Goal: Transaction & Acquisition: Download file/media

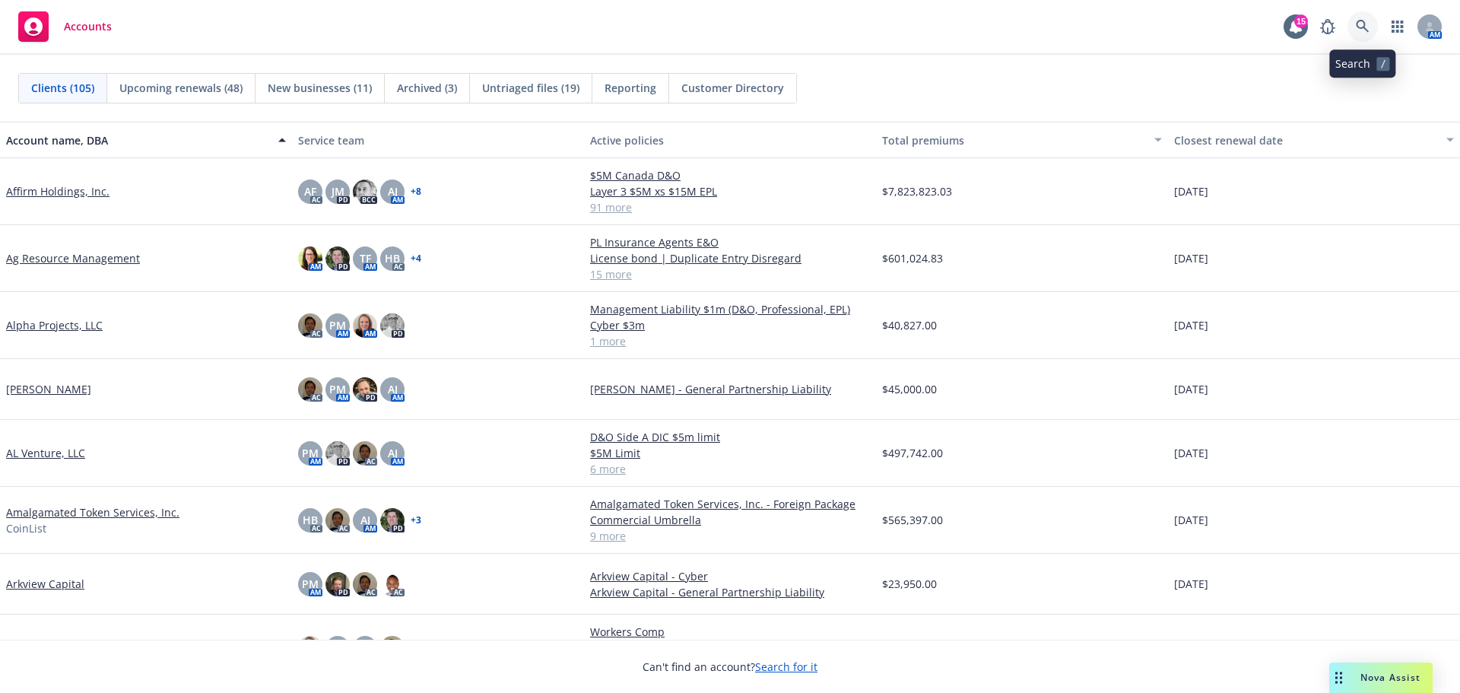
click at [1358, 30] on icon at bounding box center [1363, 27] width 14 height 14
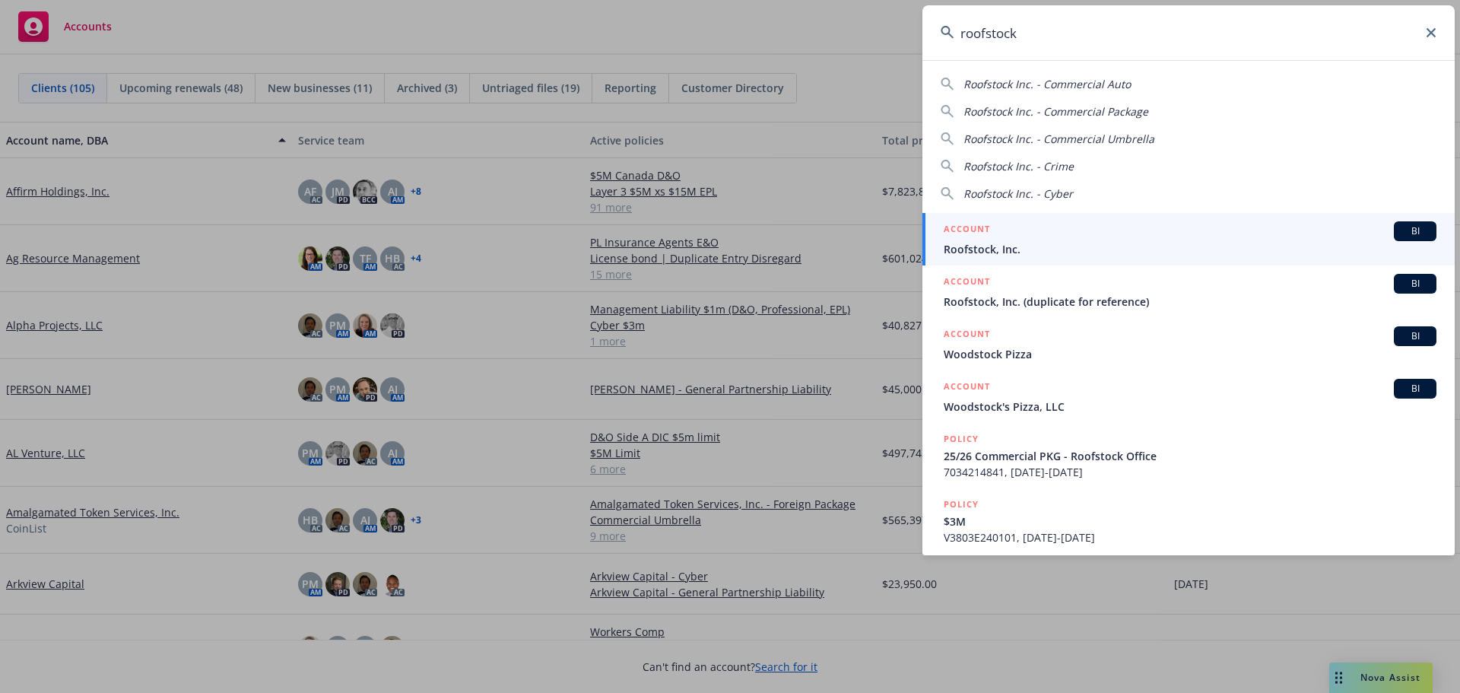
type input "roofstock"
click at [1002, 240] on div "ACCOUNT BI" at bounding box center [1190, 231] width 493 height 20
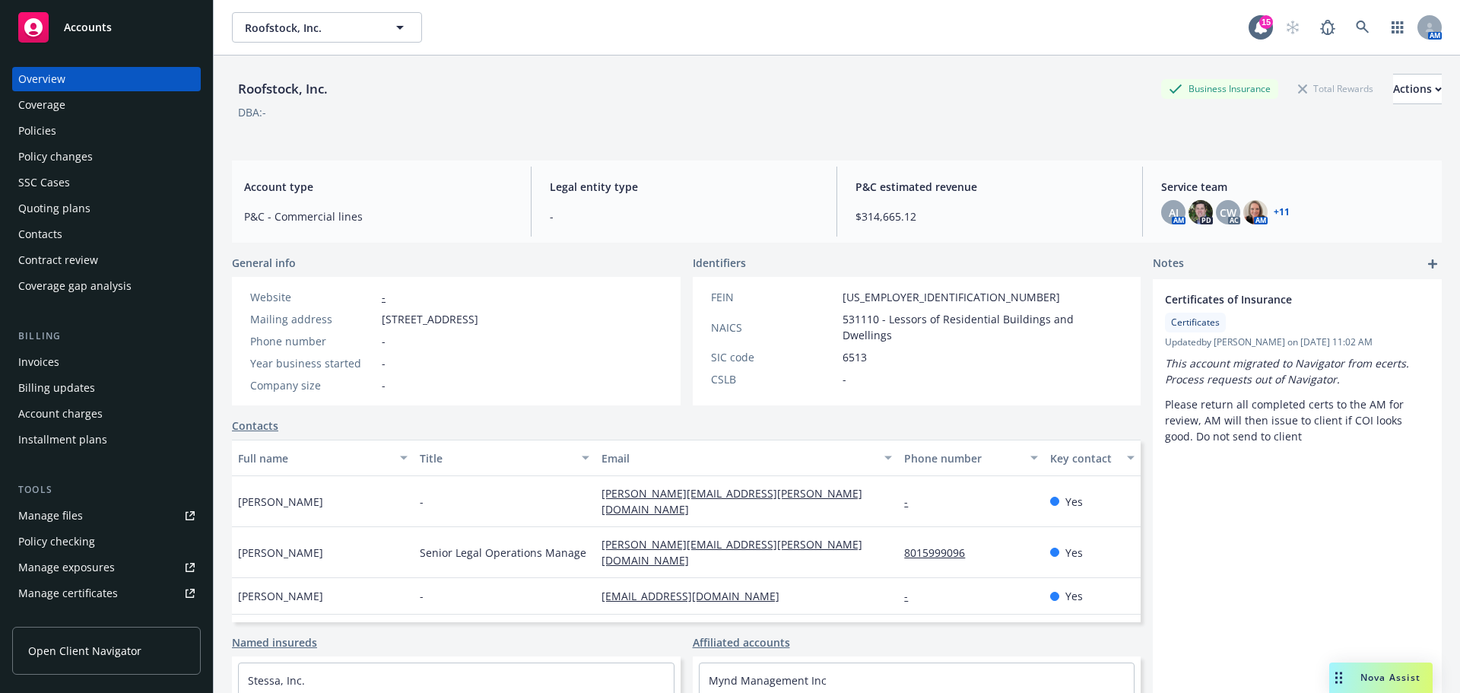
click at [33, 134] on div "Policies" at bounding box center [37, 131] width 38 height 24
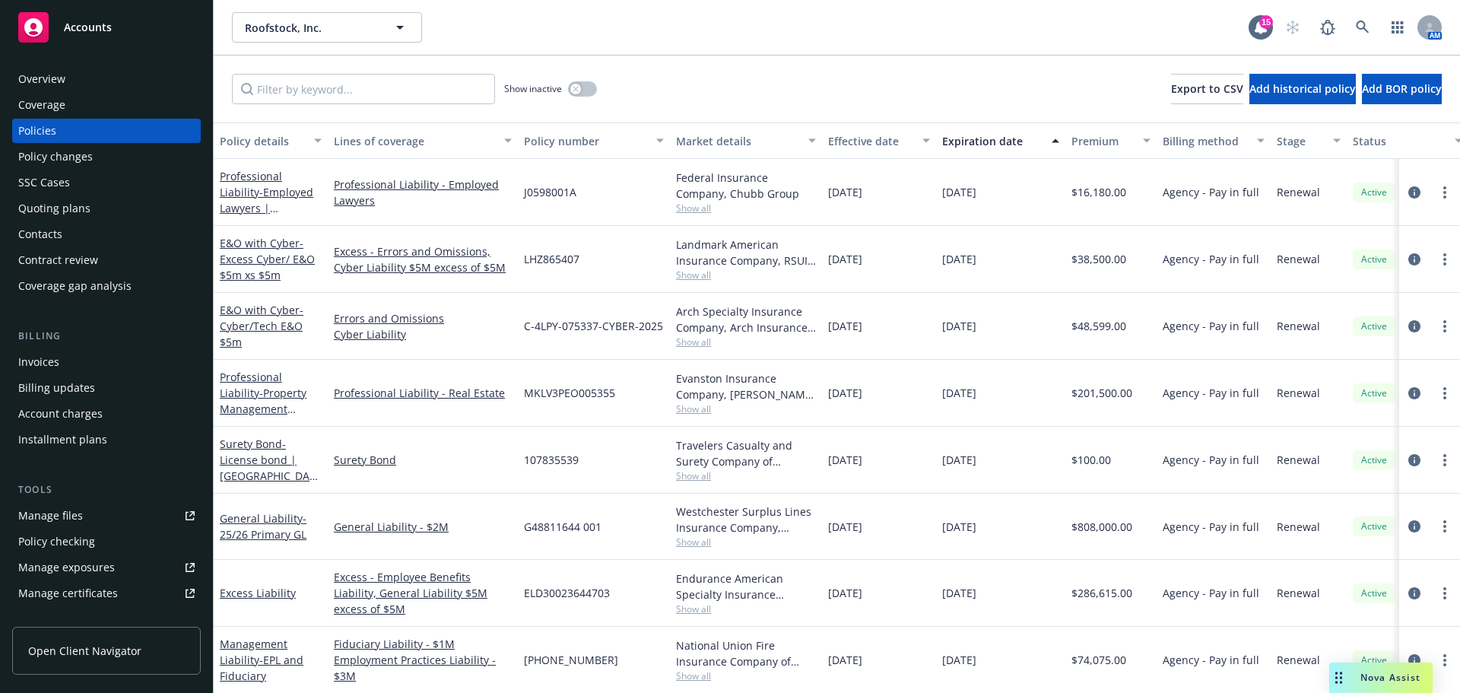
click at [113, 24] on div "Accounts" at bounding box center [106, 27] width 176 height 30
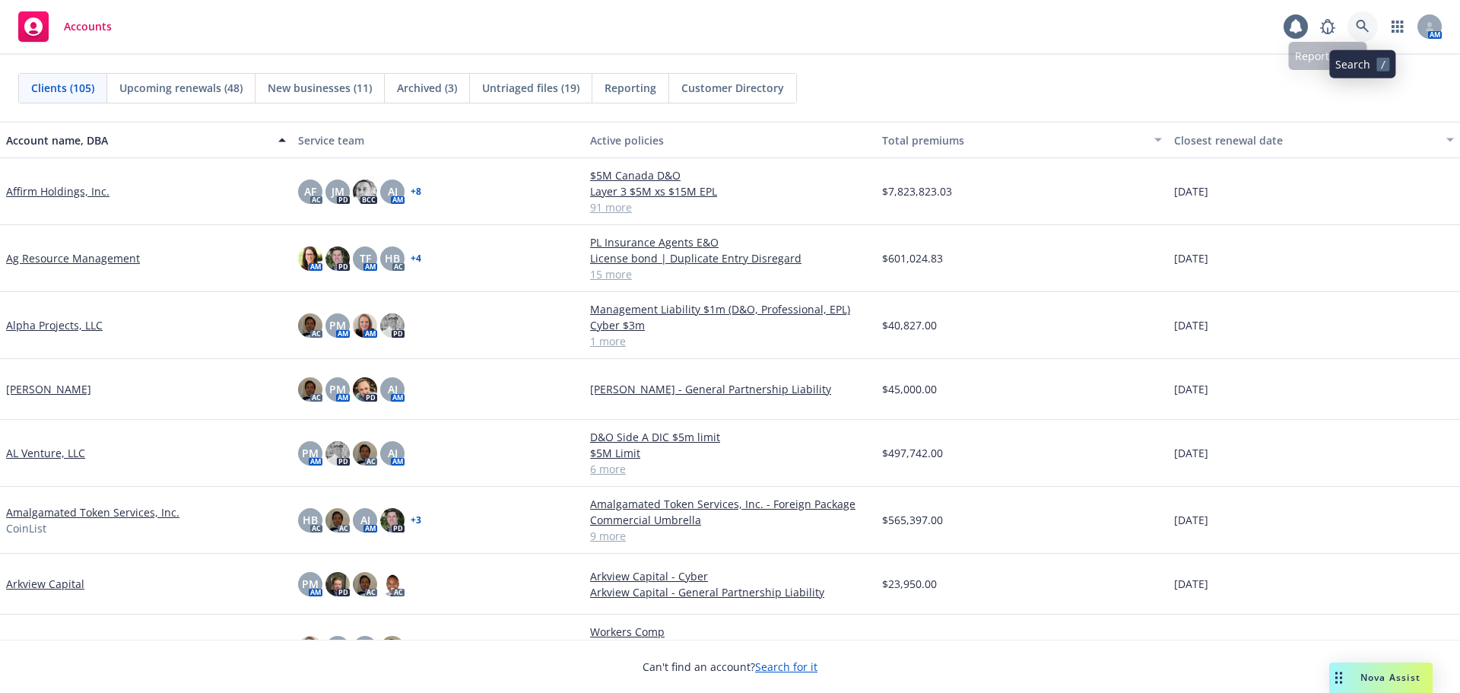
click at [1368, 22] on icon at bounding box center [1363, 27] width 14 height 14
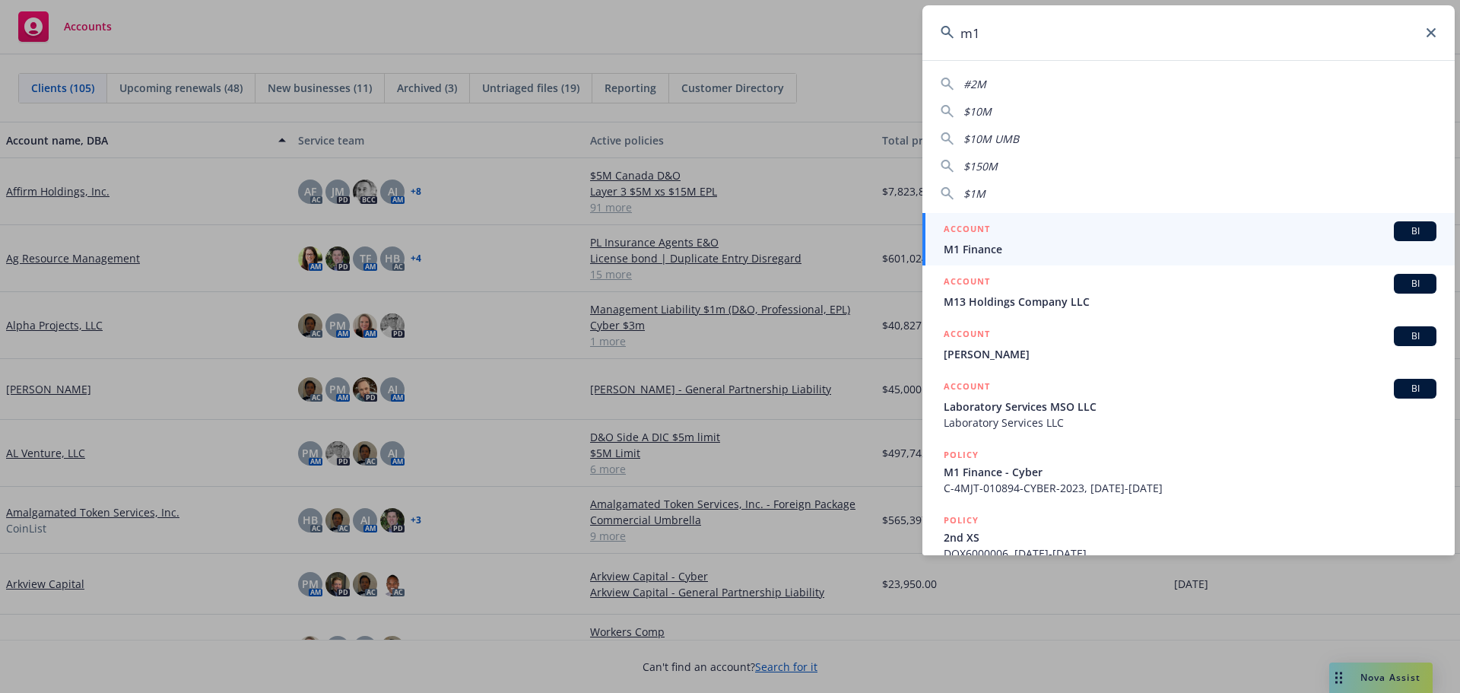
type input "m1"
click at [985, 235] on h5 "ACCOUNT" at bounding box center [967, 230] width 46 height 18
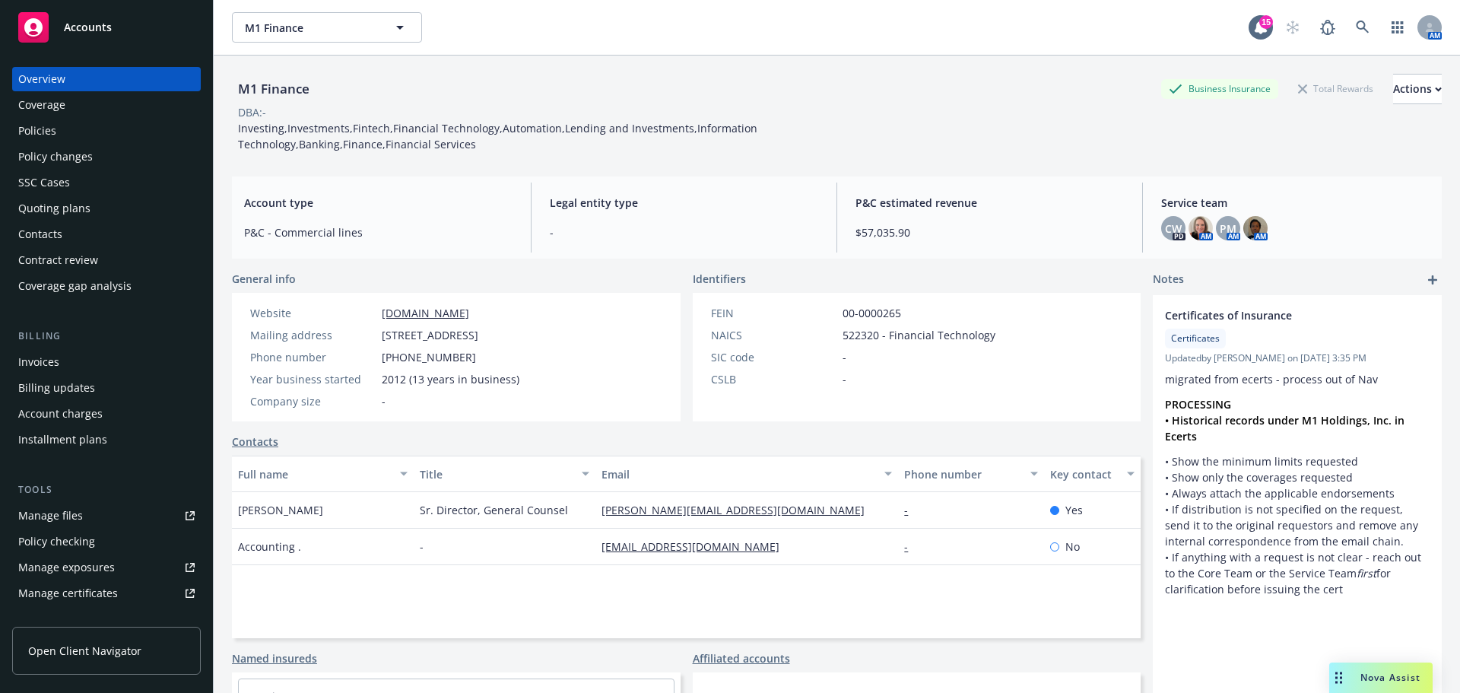
click at [49, 367] on div "Invoices" at bounding box center [38, 362] width 41 height 24
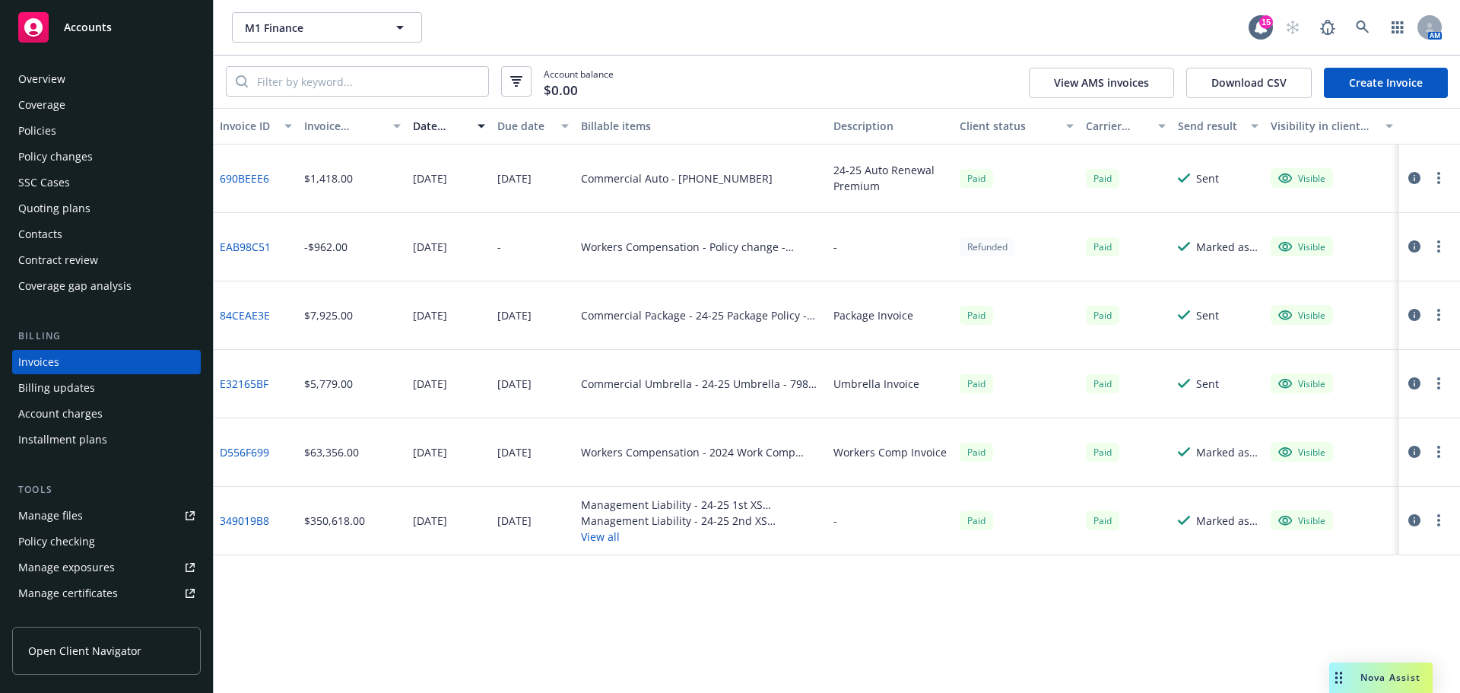
click at [38, 131] on div "Policies" at bounding box center [37, 131] width 38 height 24
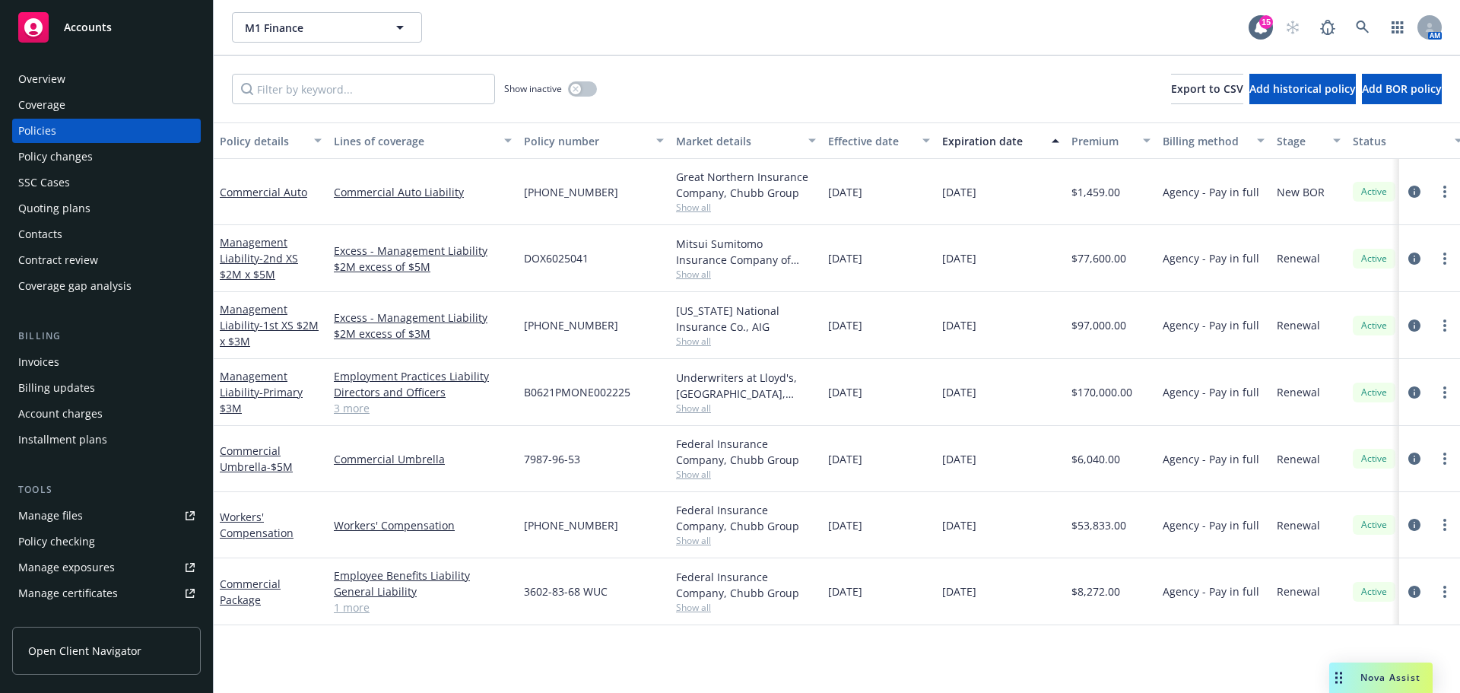
click at [100, 27] on span "Accounts" at bounding box center [88, 27] width 48 height 12
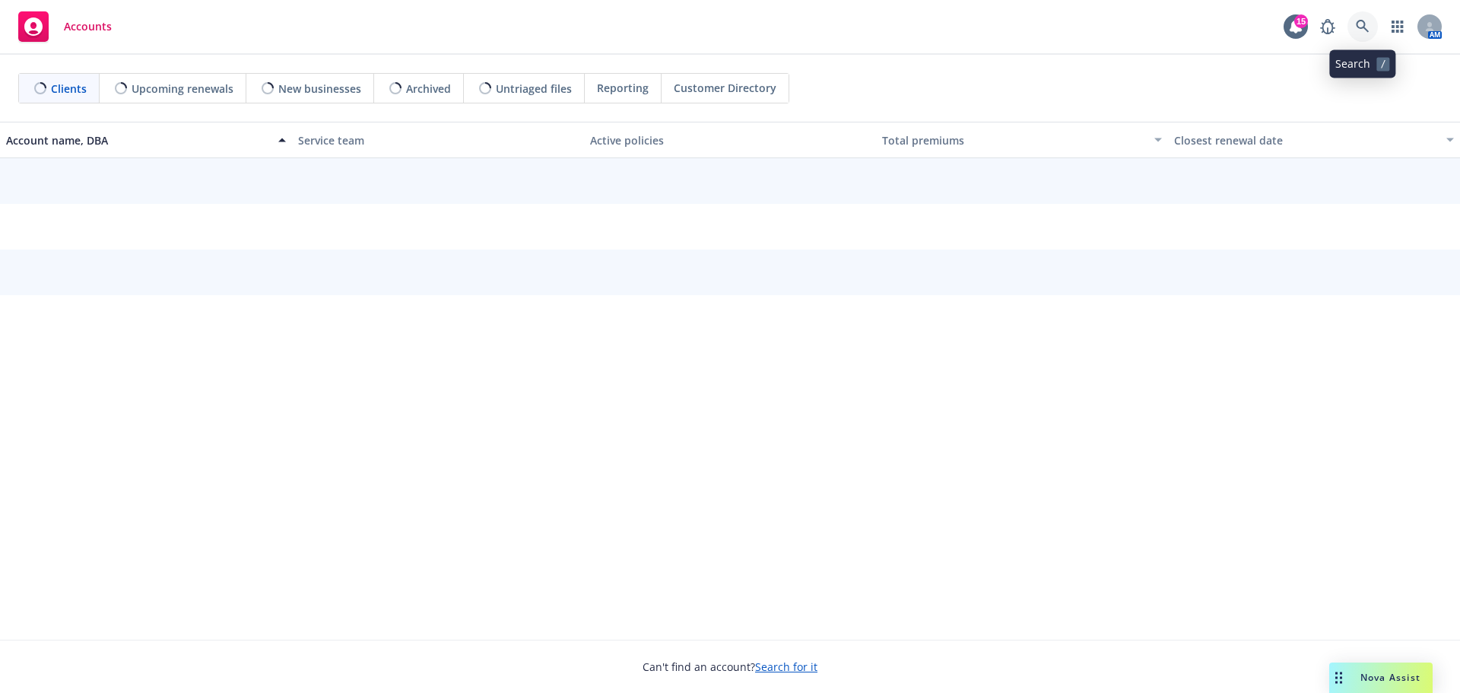
click at [1362, 24] on icon at bounding box center [1363, 27] width 14 height 14
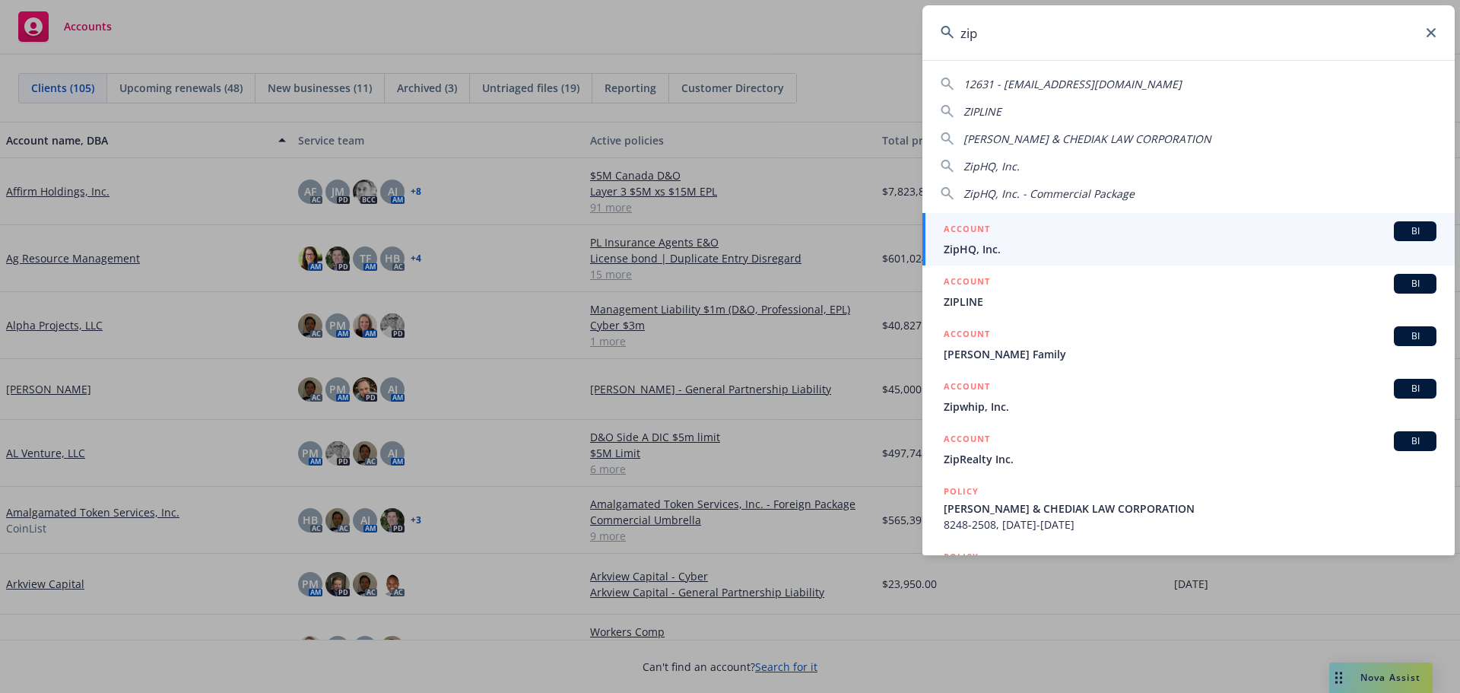
type input "zip"
click at [1019, 247] on span "ZipHQ, Inc." at bounding box center [1190, 249] width 493 height 16
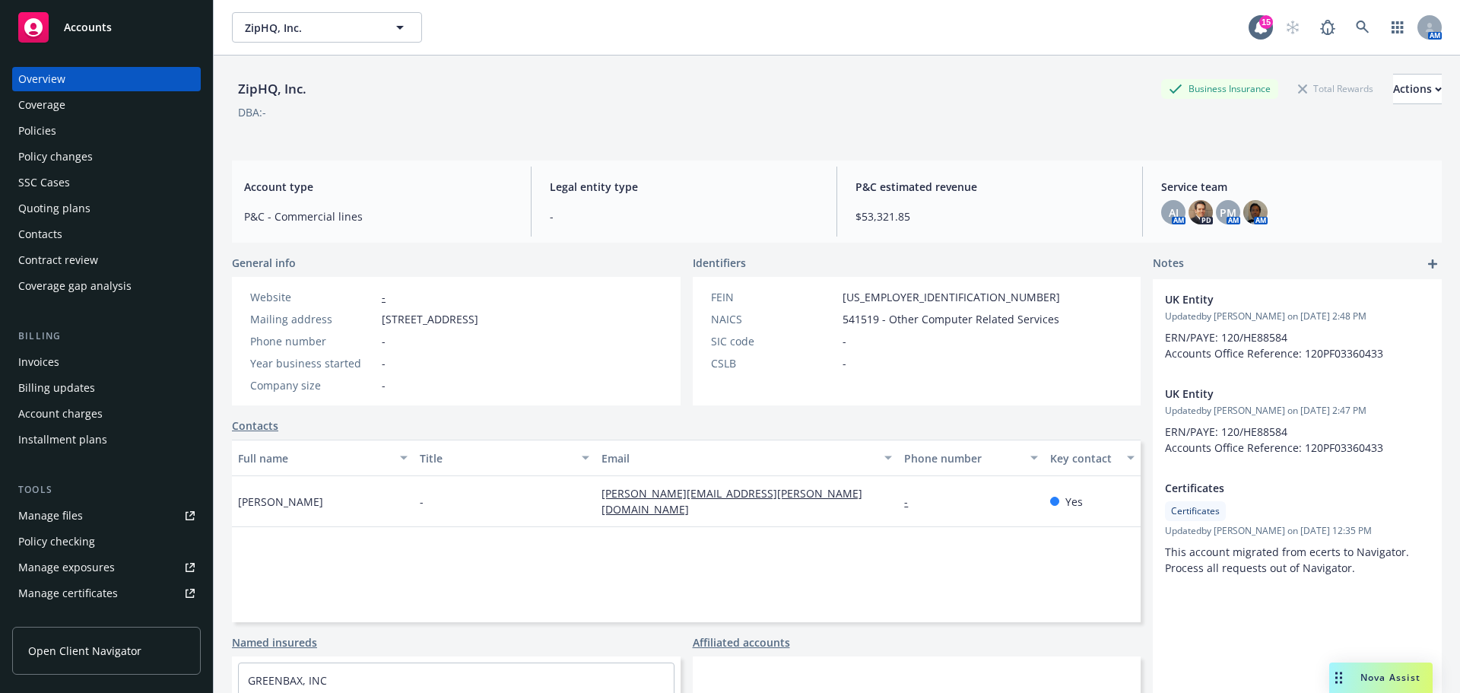
click at [49, 131] on div "Policies" at bounding box center [37, 131] width 38 height 24
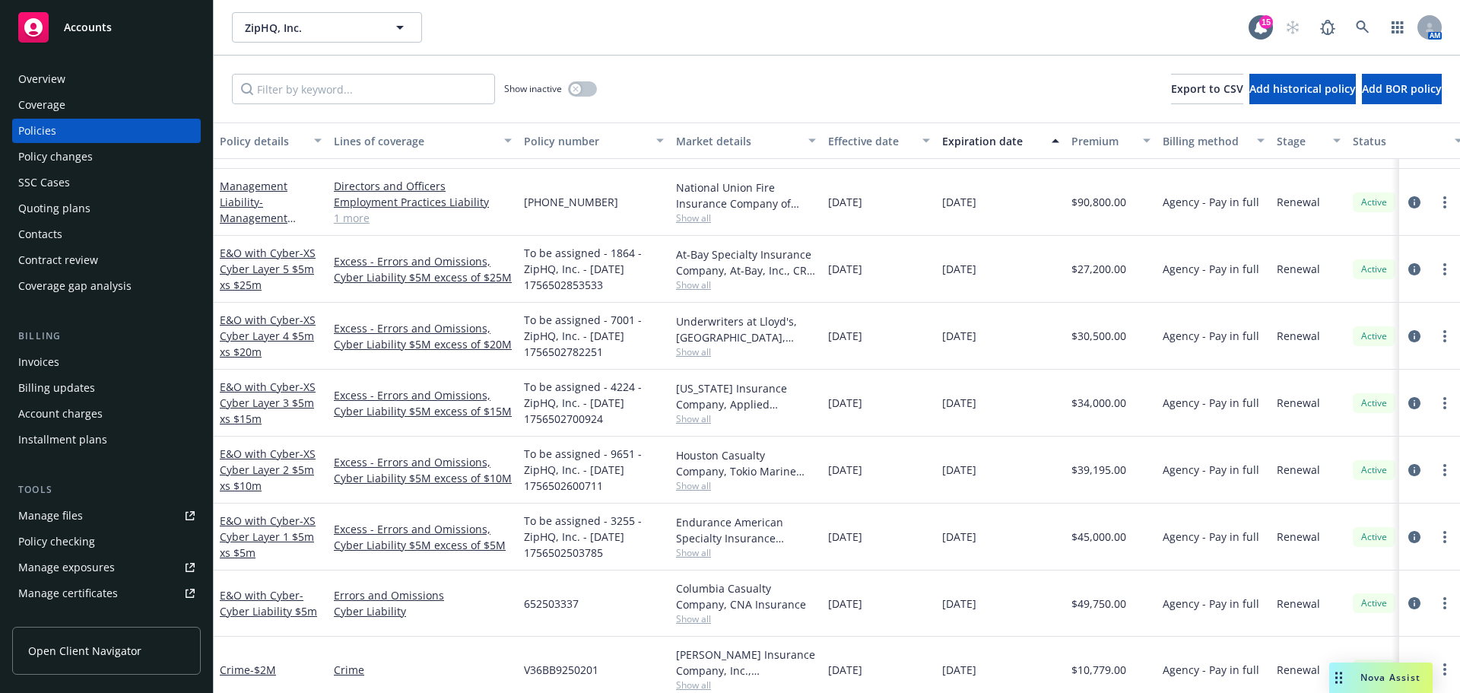
scroll to position [304, 0]
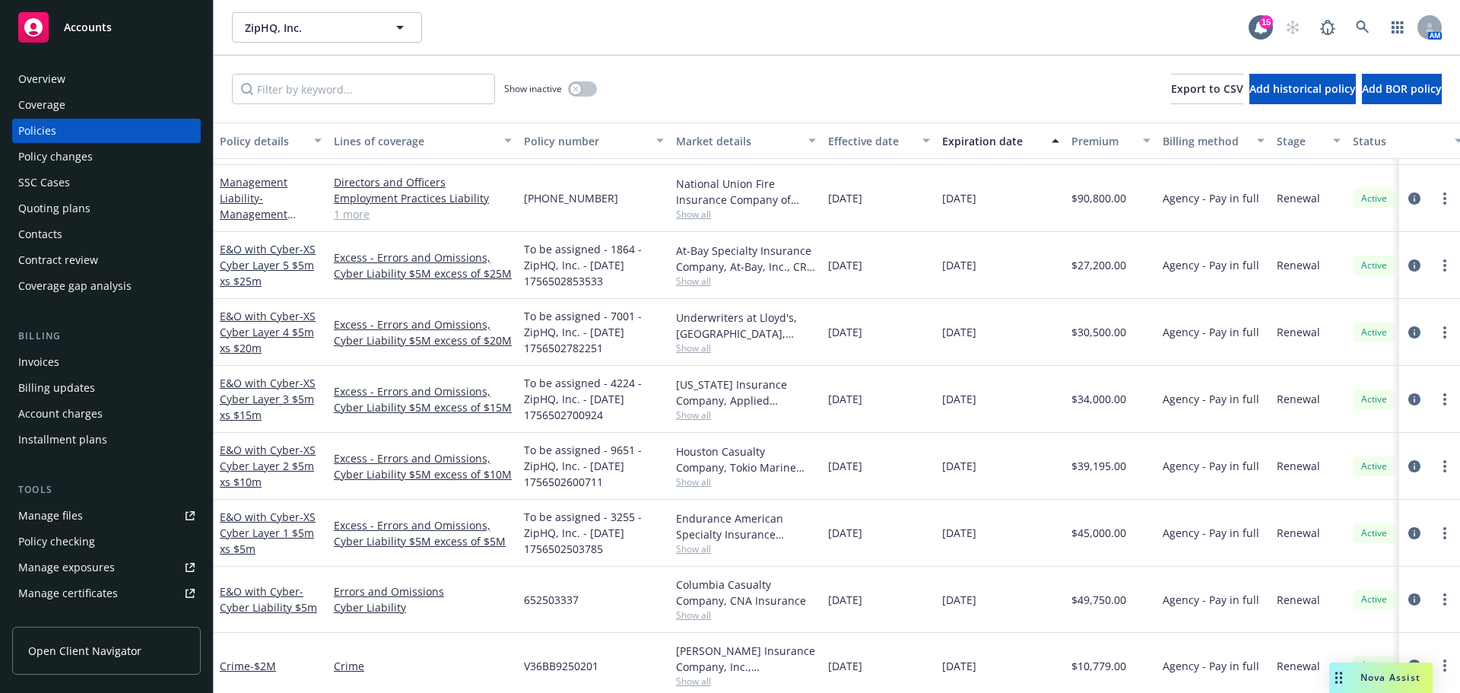
click at [697, 279] on span "Show all" at bounding box center [746, 281] width 140 height 13
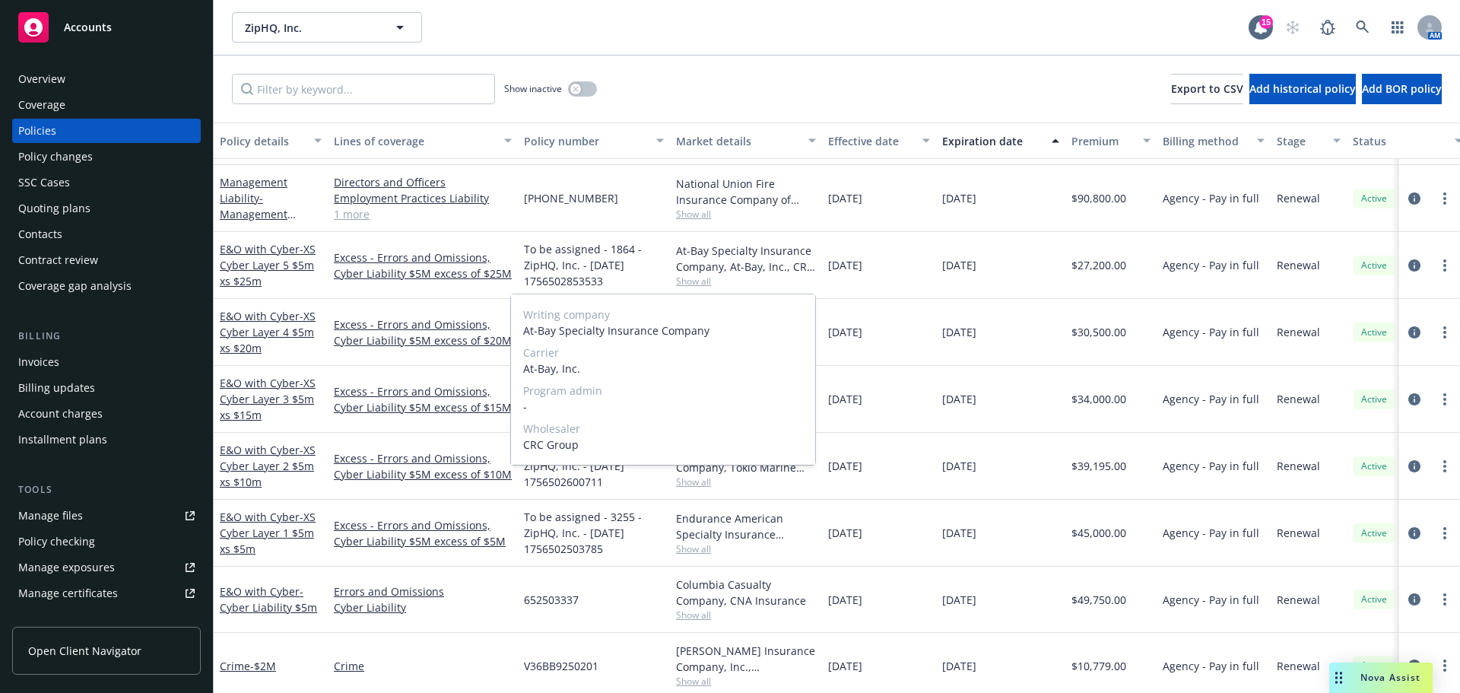
click at [698, 279] on span "Show all" at bounding box center [746, 281] width 140 height 13
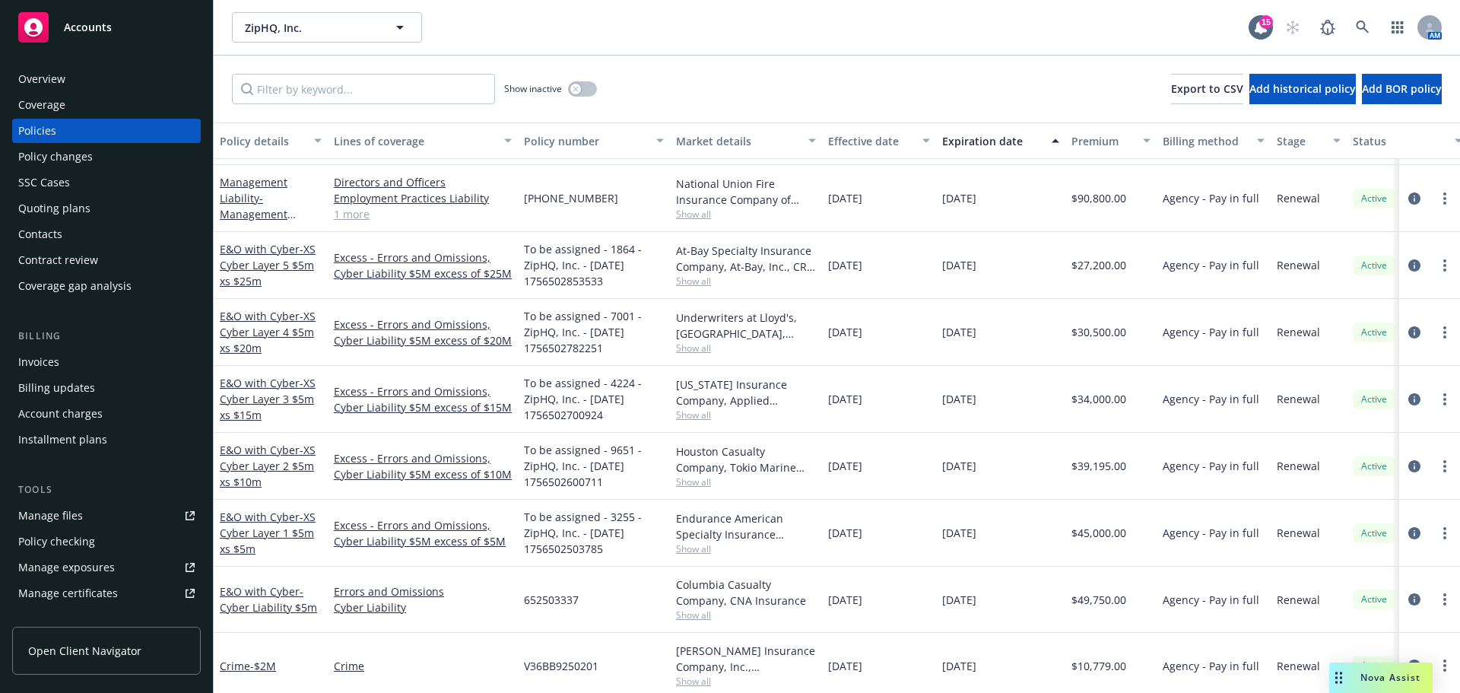
click at [699, 345] on span "Show all" at bounding box center [746, 347] width 140 height 13
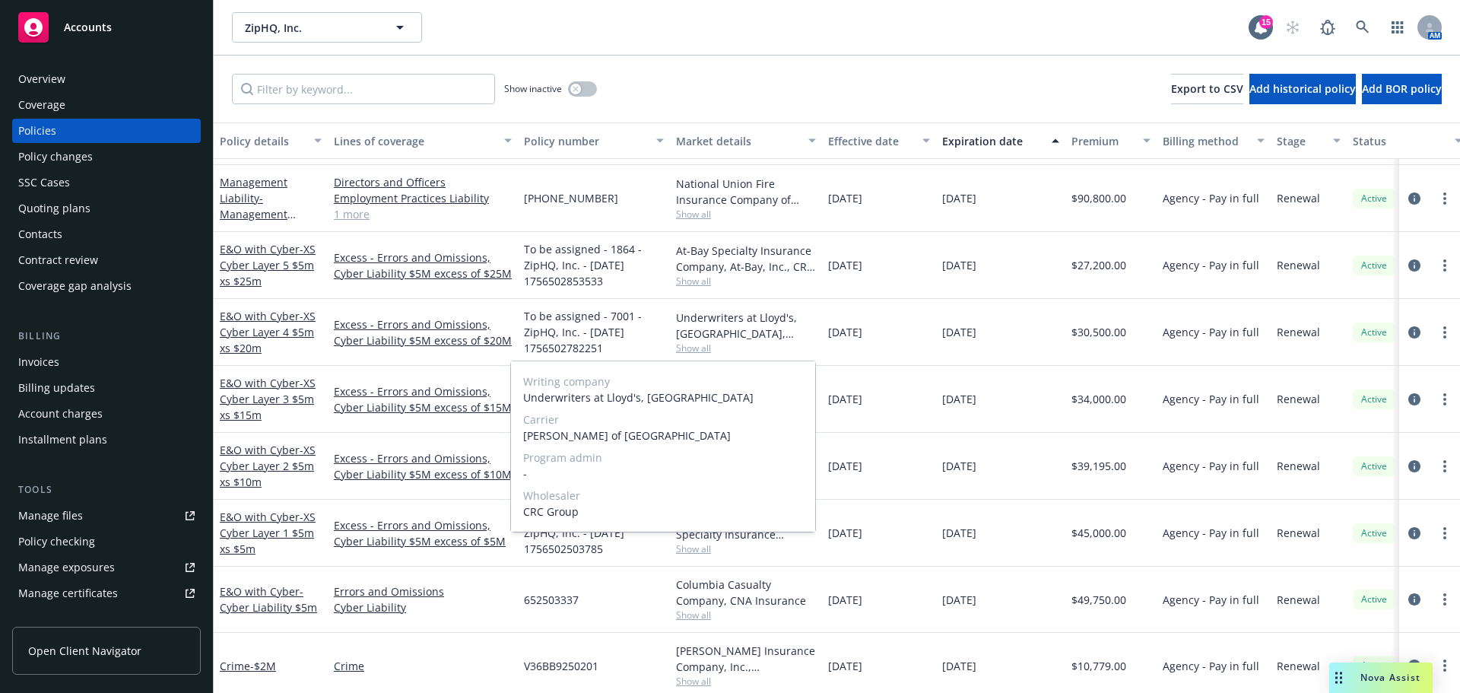
click at [699, 345] on span "Show all" at bounding box center [746, 347] width 140 height 13
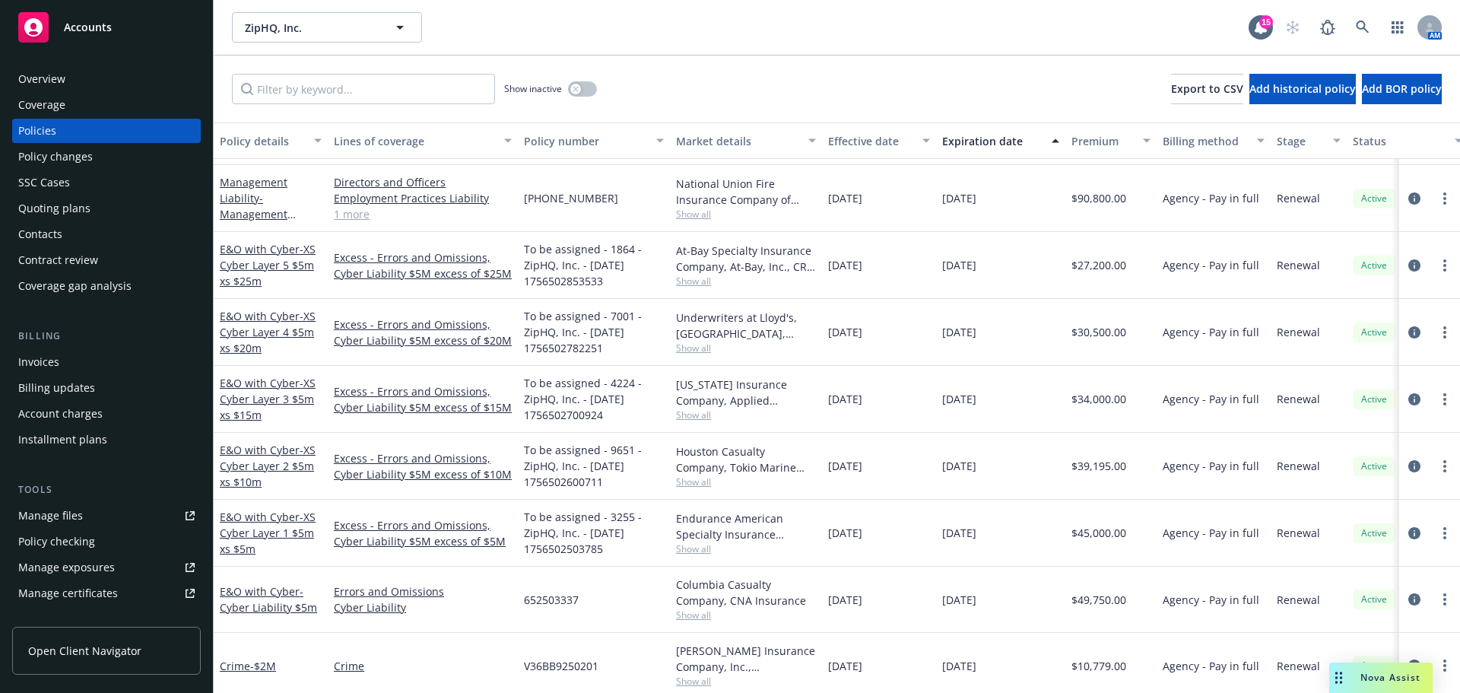
click at [688, 414] on span "Show all" at bounding box center [746, 414] width 140 height 13
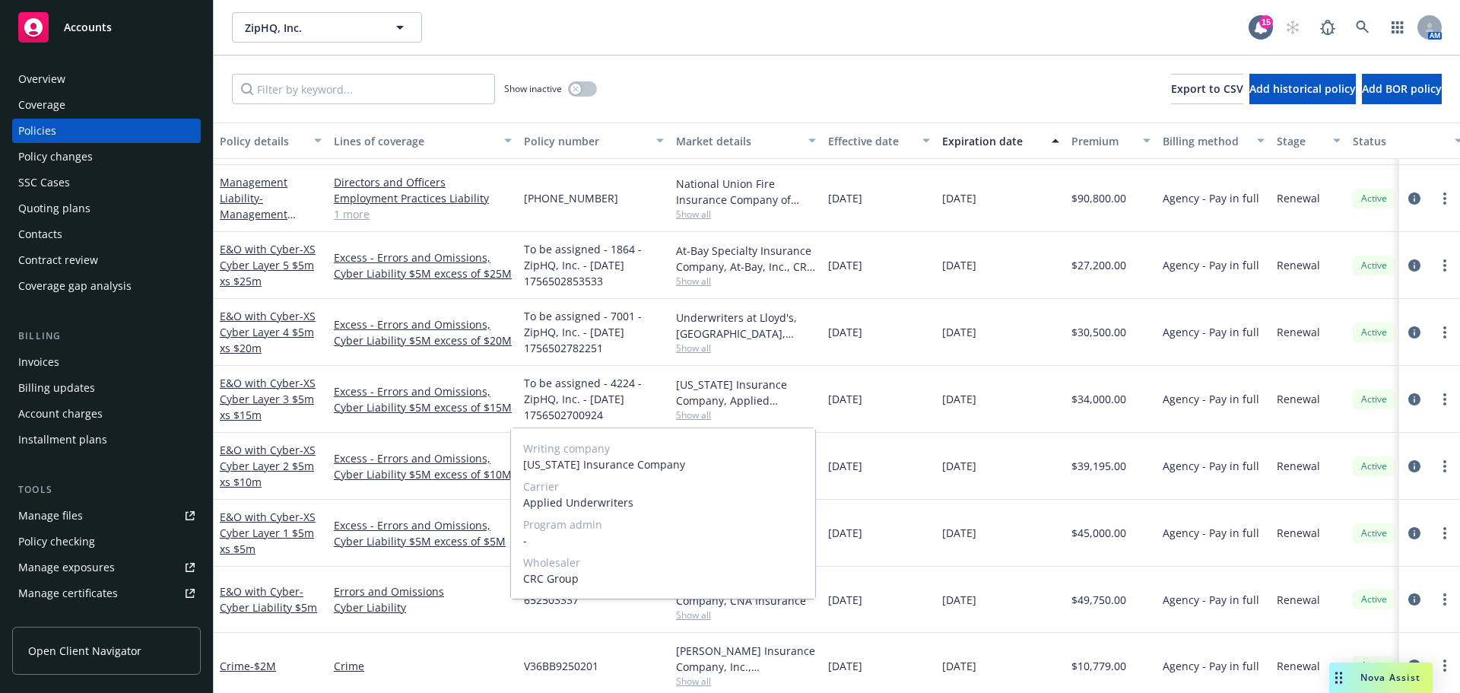
click at [688, 414] on span "Show all" at bounding box center [746, 414] width 140 height 13
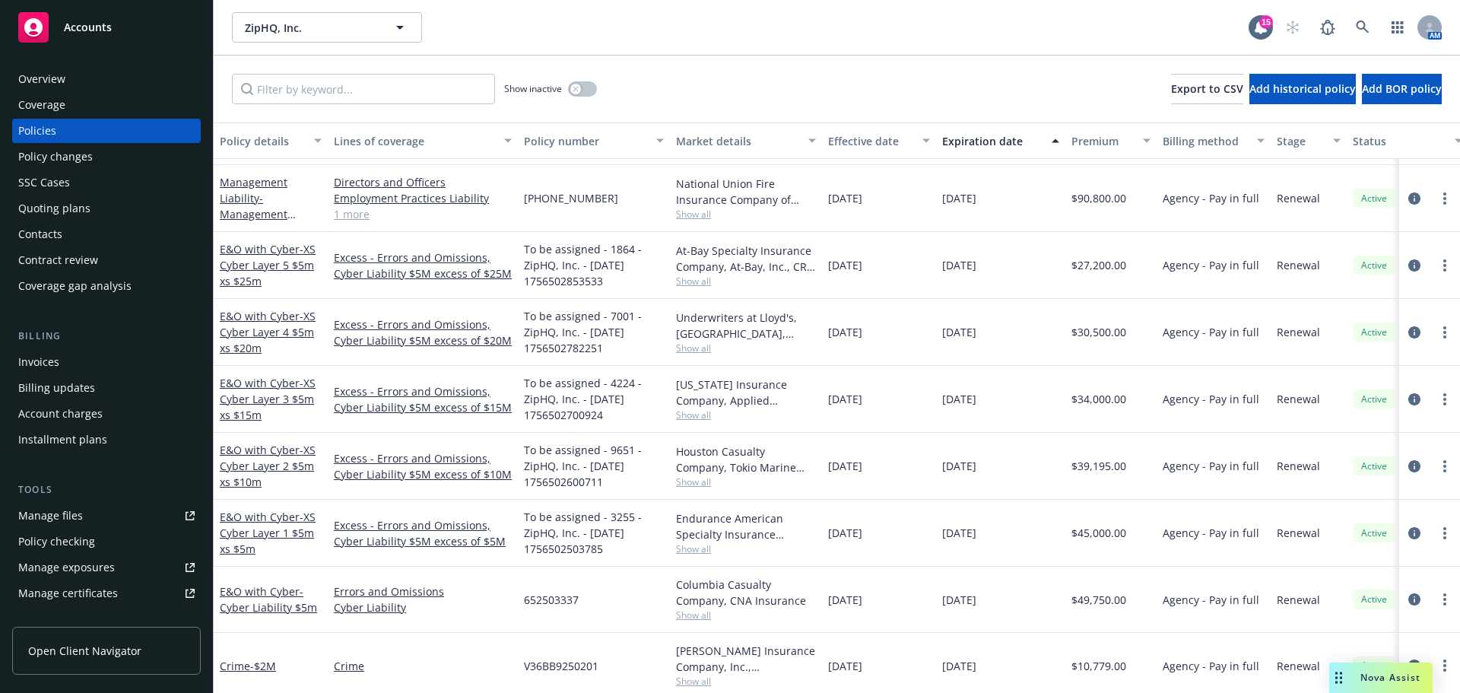
click at [695, 483] on span "Show all" at bounding box center [746, 481] width 140 height 13
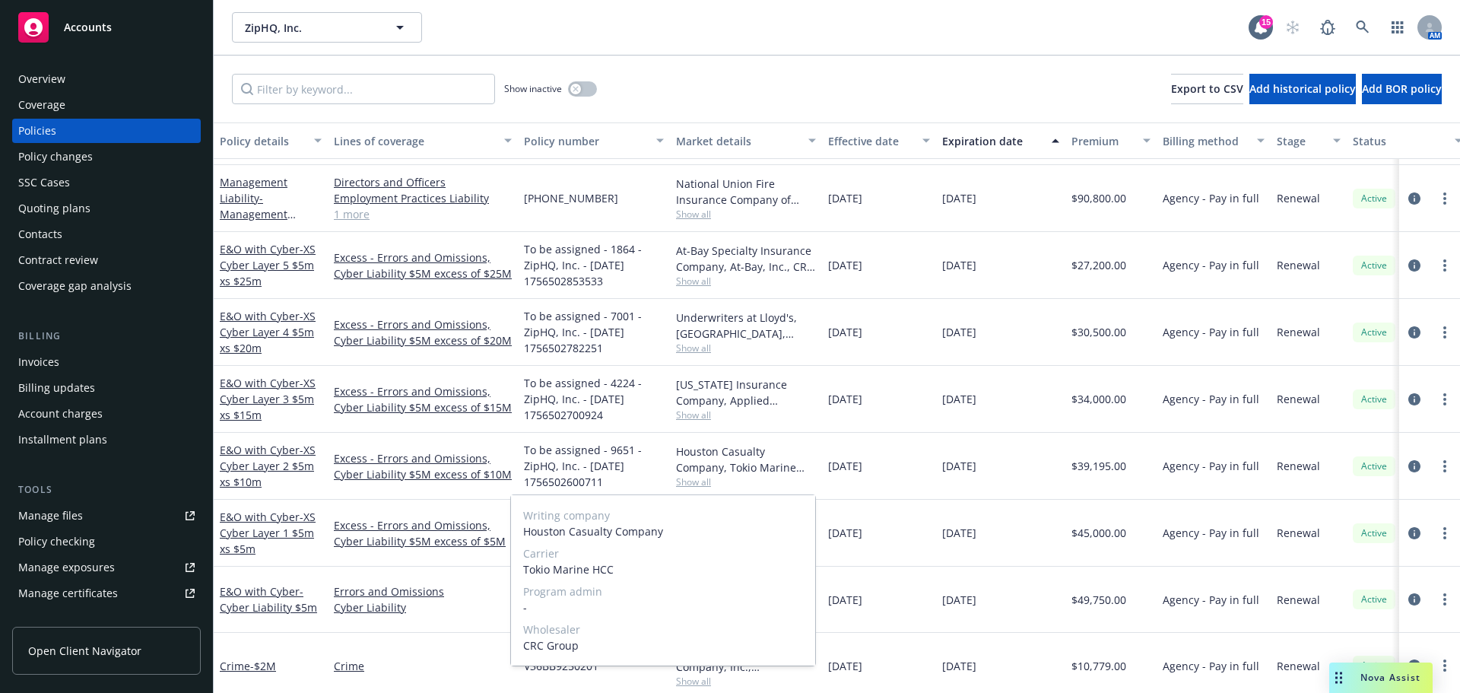
click at [697, 480] on span "Show all" at bounding box center [746, 481] width 140 height 13
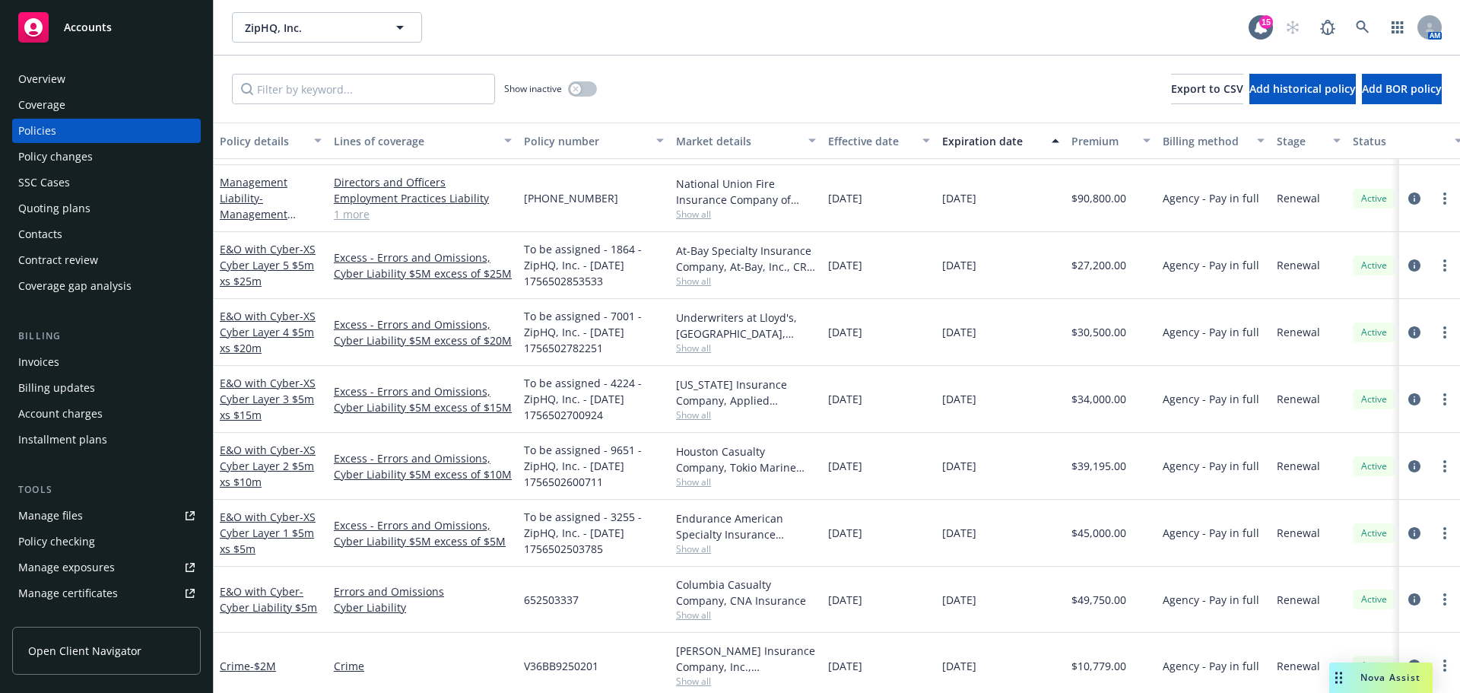
click at [696, 544] on span "Show all" at bounding box center [746, 548] width 140 height 13
click at [743, 556] on div "Endurance American Specialty Insurance Company, Sompo International Show all" at bounding box center [746, 533] width 152 height 67
click at [695, 611] on span "Show all" at bounding box center [746, 614] width 140 height 13
click at [608, 618] on div "652503337" at bounding box center [594, 600] width 152 height 66
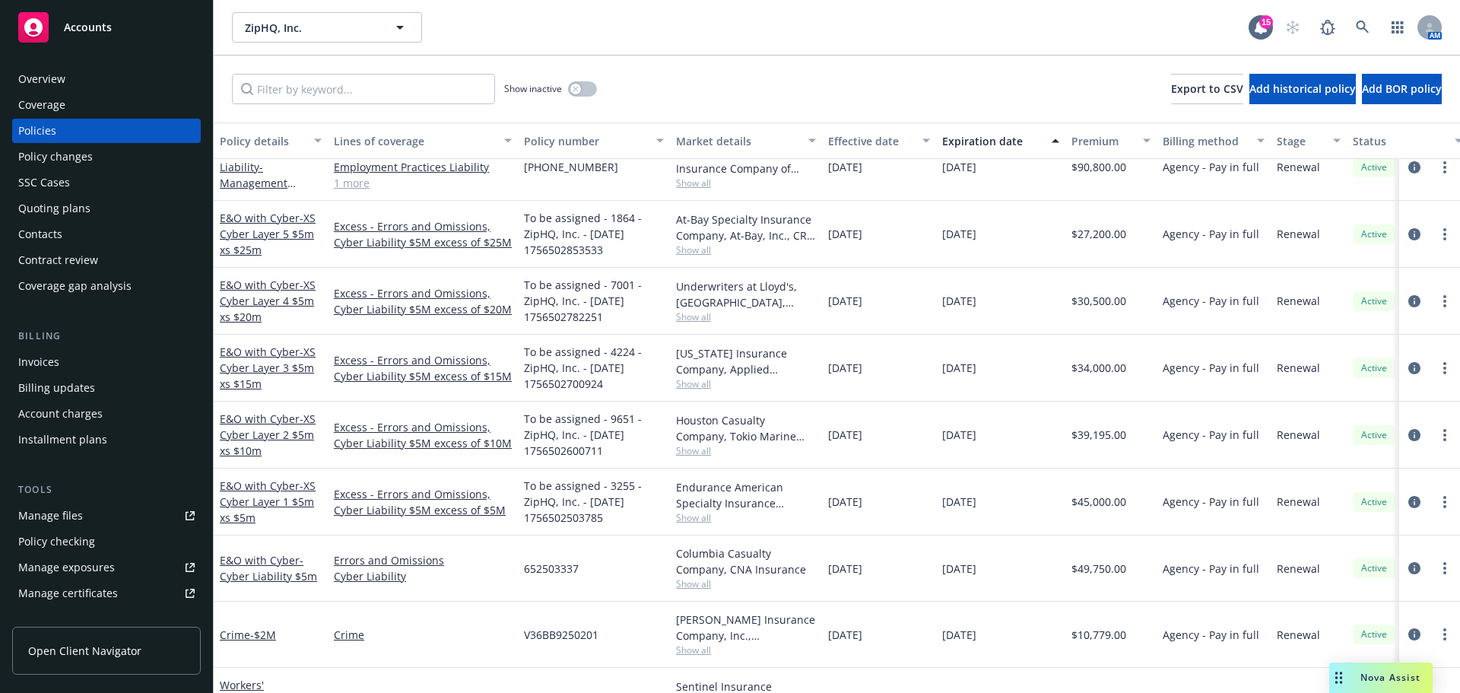
scroll to position [383, 0]
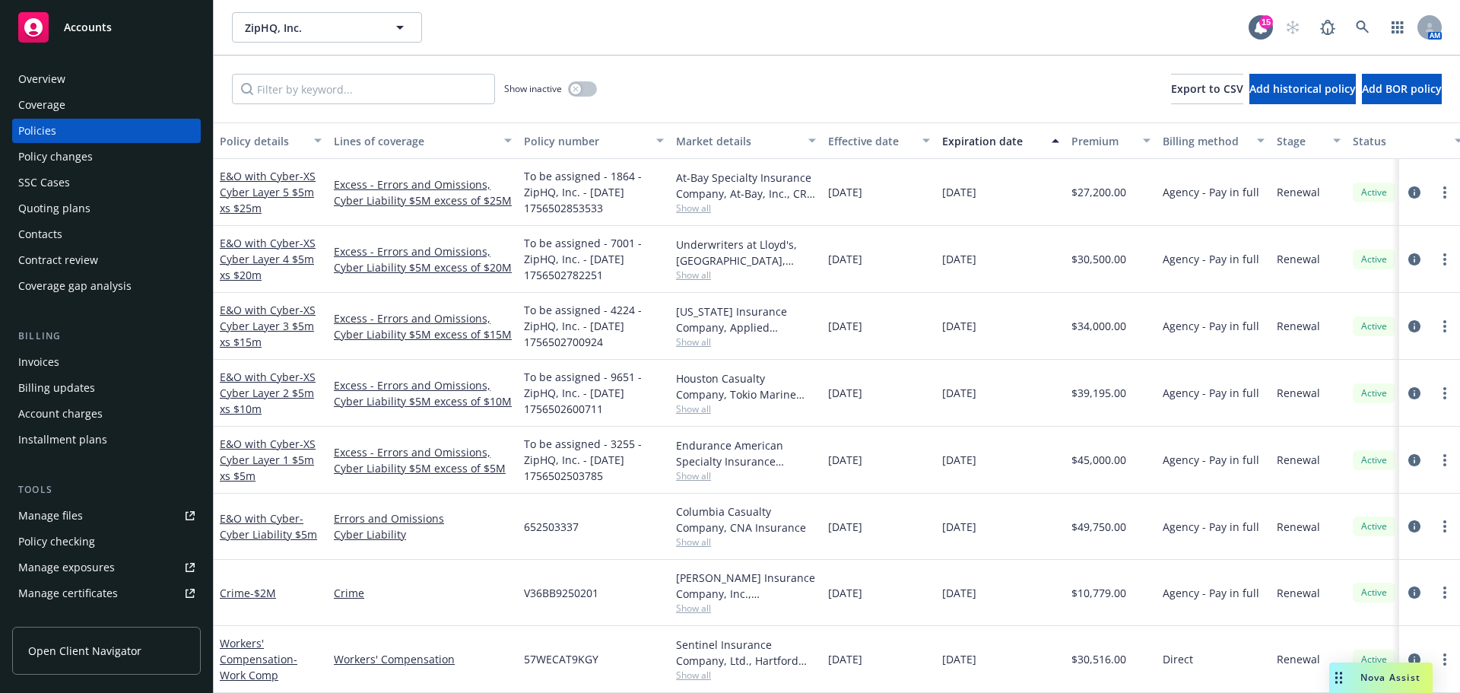
click at [44, 360] on div "Invoices" at bounding box center [38, 362] width 41 height 24
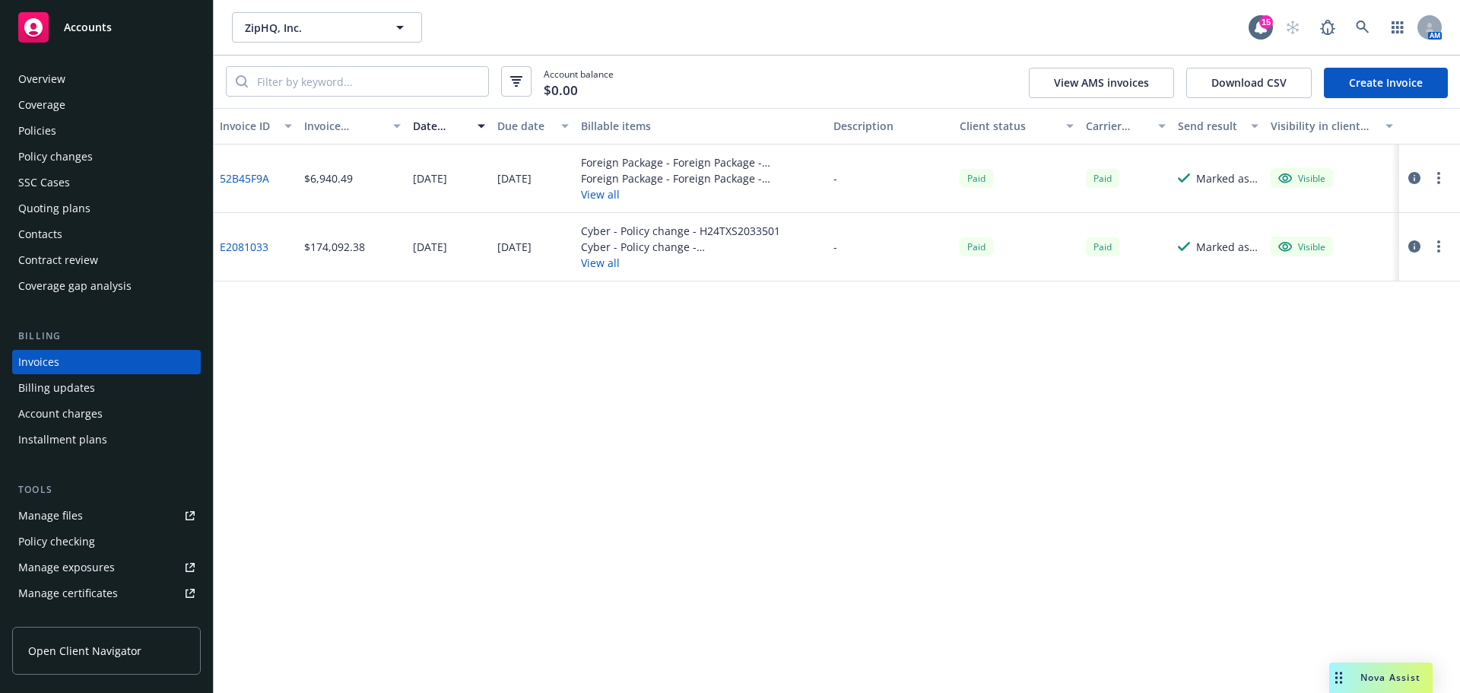
click at [49, 130] on div "Policies" at bounding box center [37, 131] width 38 height 24
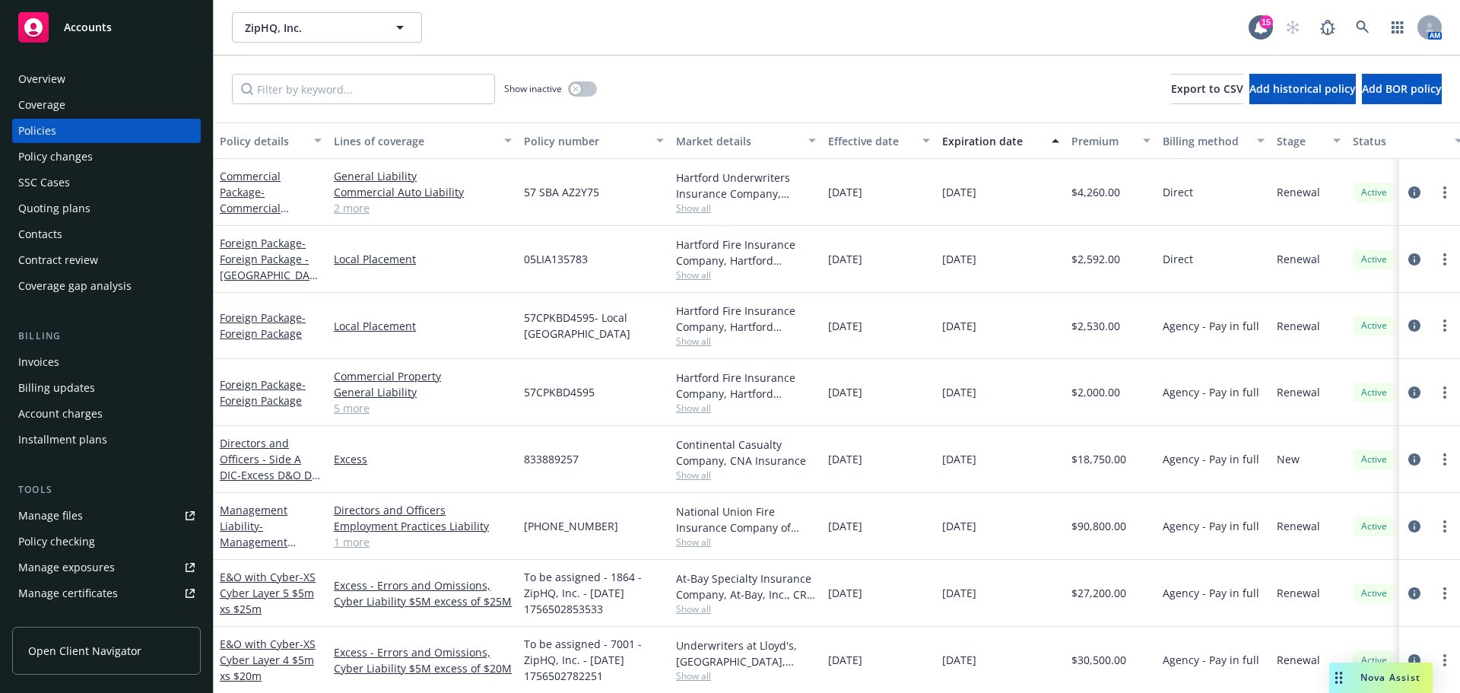
click at [49, 84] on div "Overview" at bounding box center [41, 79] width 47 height 24
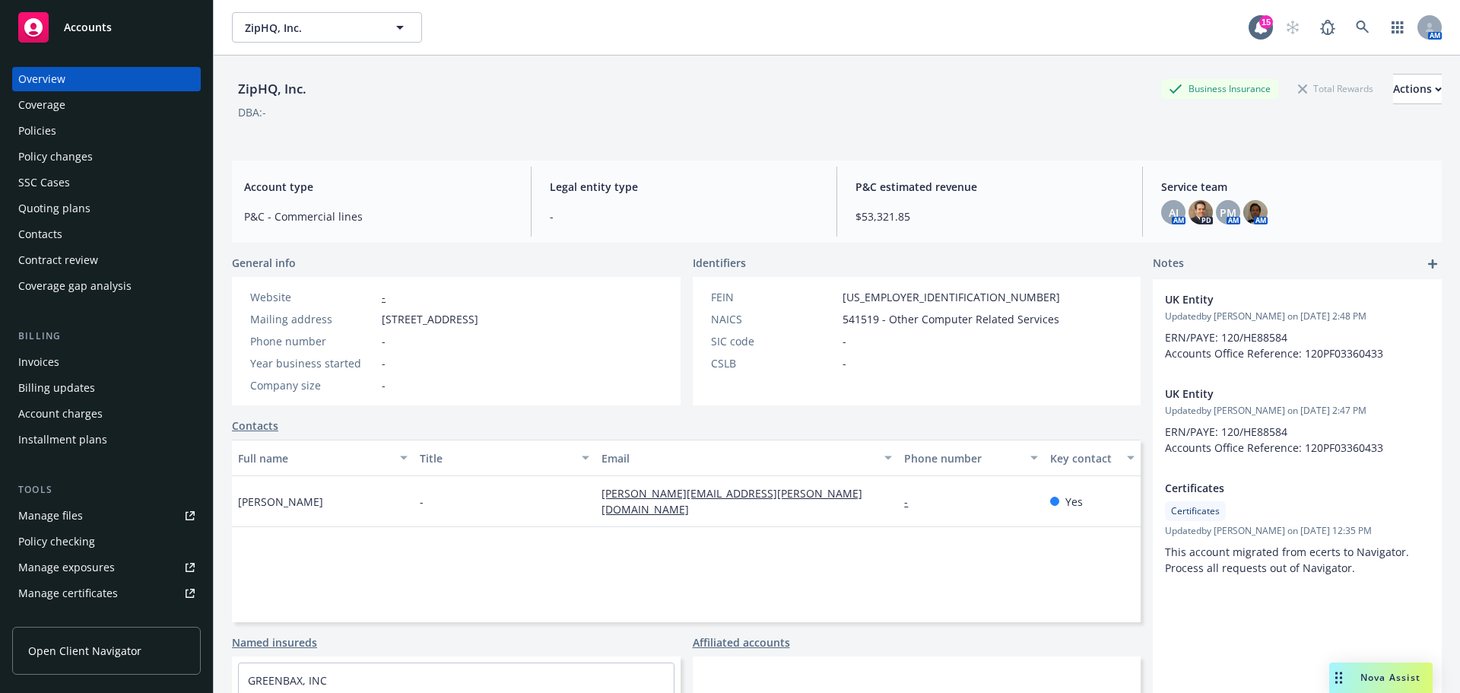
click at [77, 516] on div "Manage files" at bounding box center [50, 515] width 65 height 24
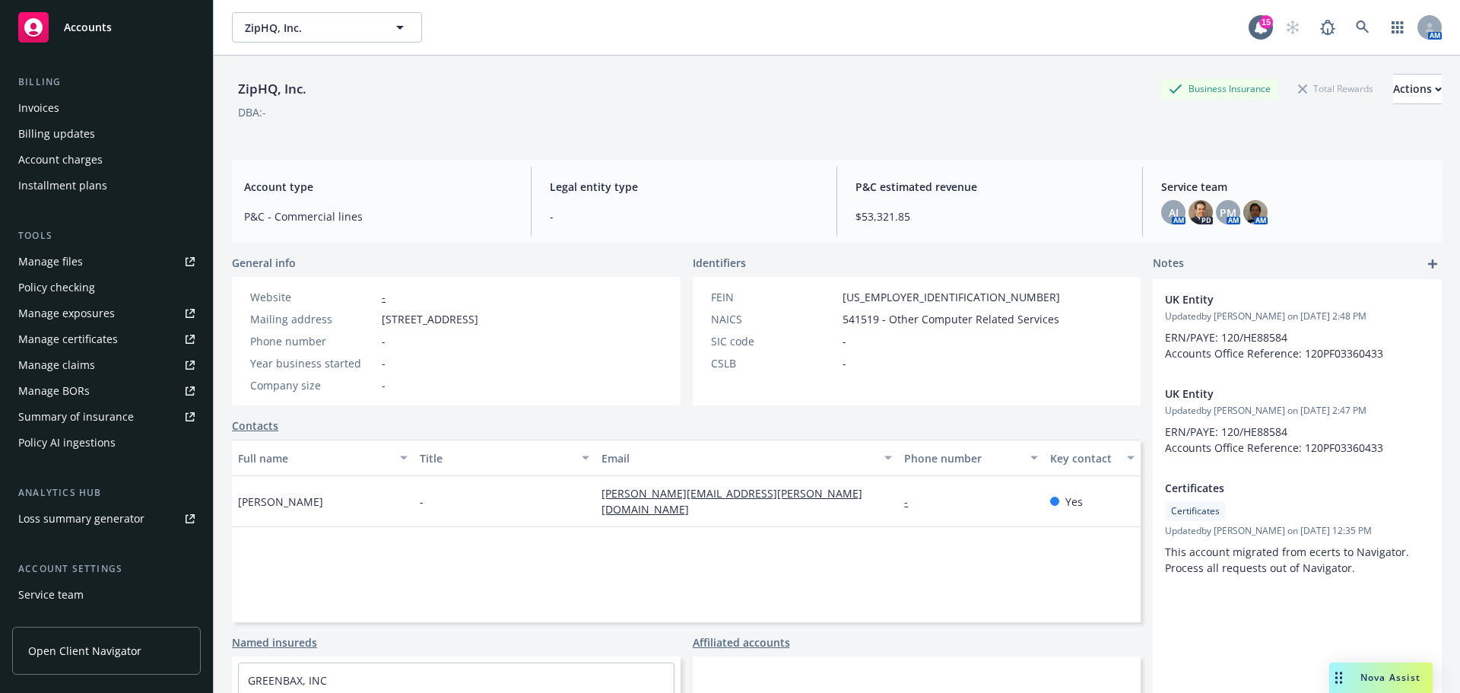
scroll to position [304, 0]
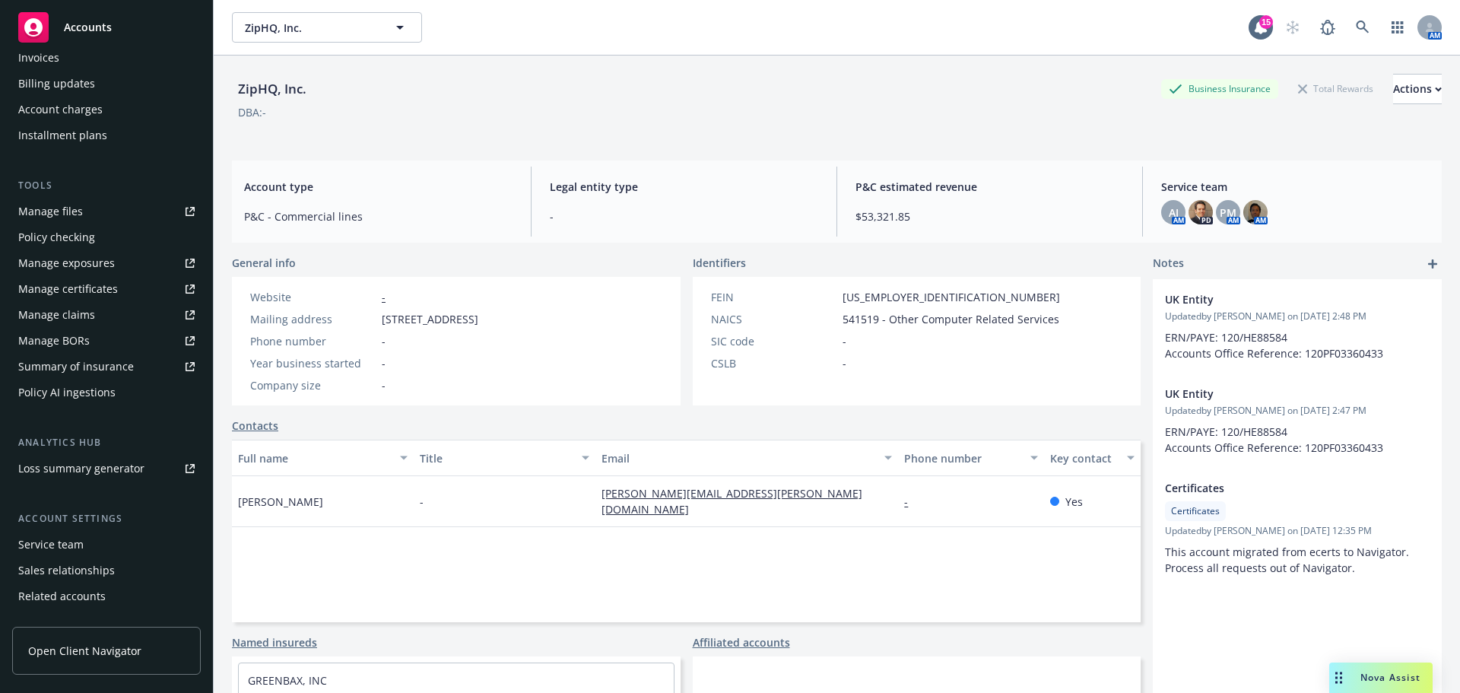
click at [92, 322] on div "Manage claims" at bounding box center [56, 315] width 77 height 24
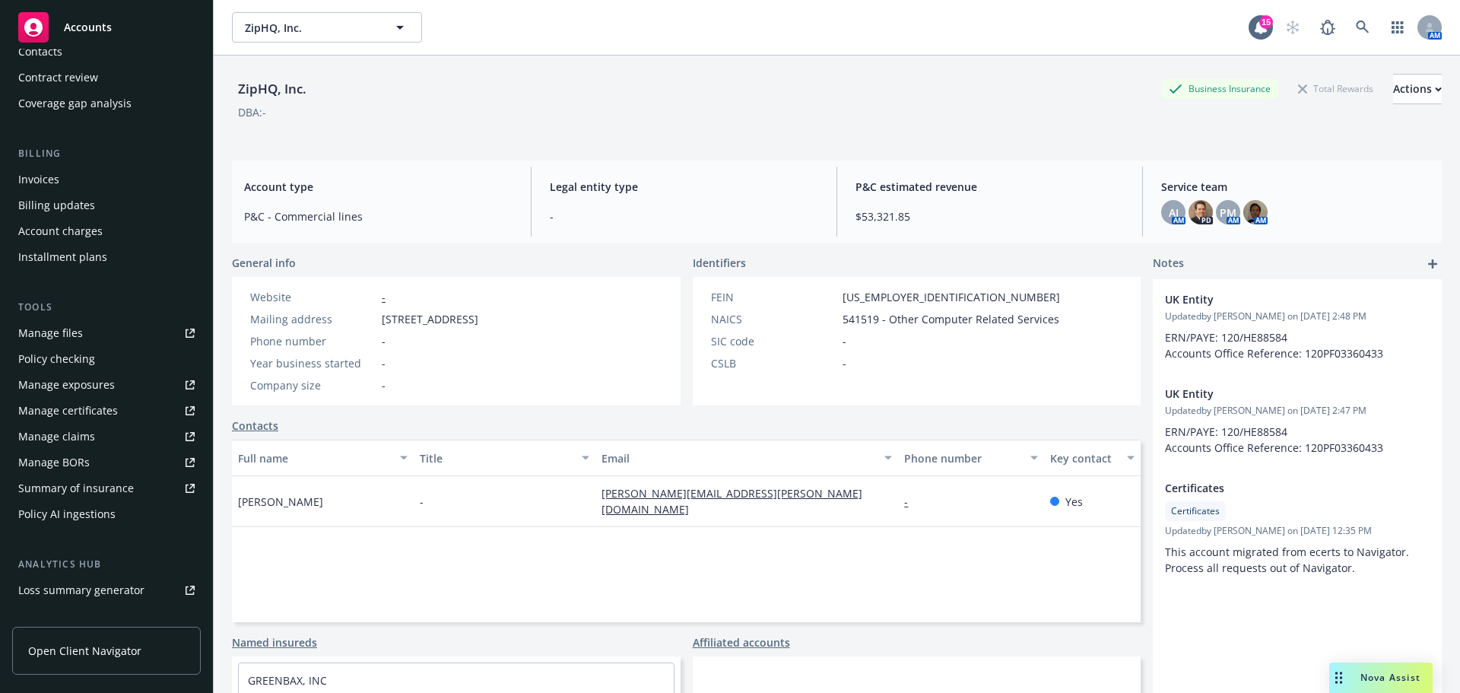
scroll to position [0, 0]
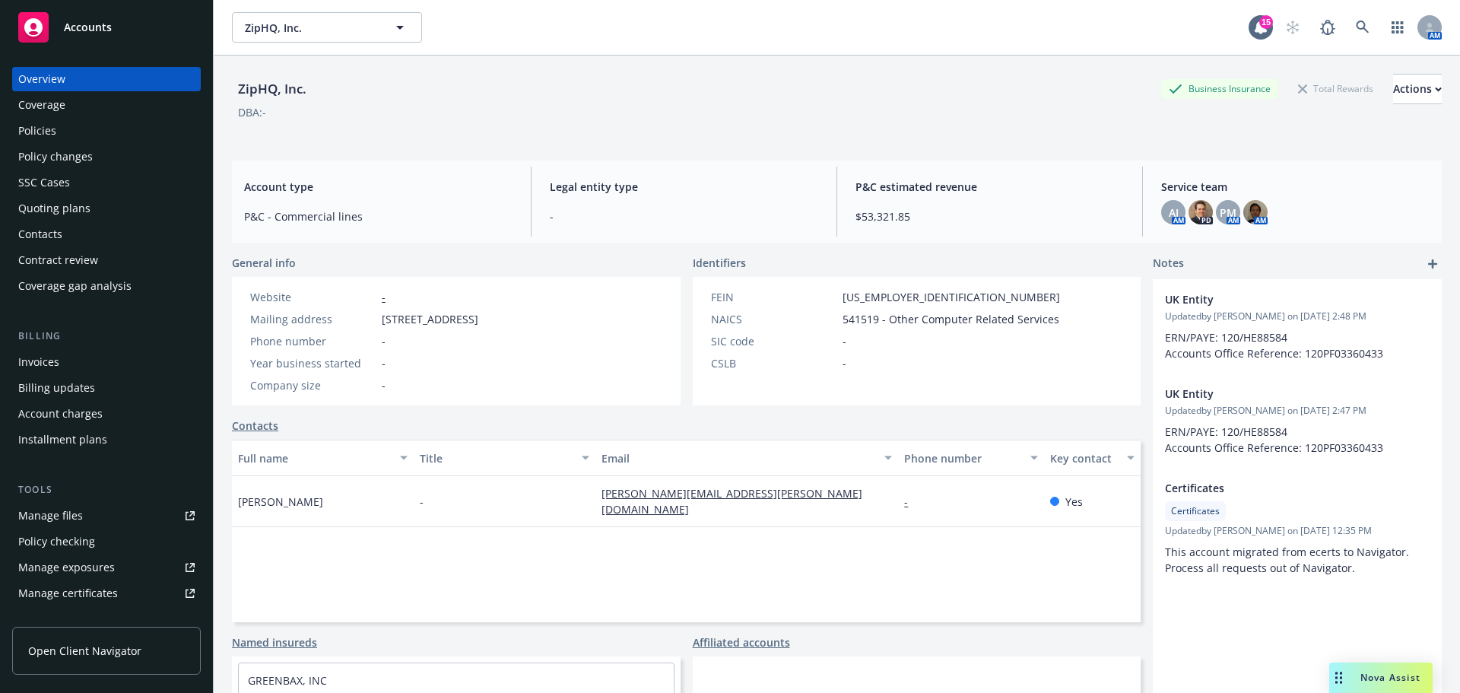
click at [46, 135] on div "Policies" at bounding box center [37, 131] width 38 height 24
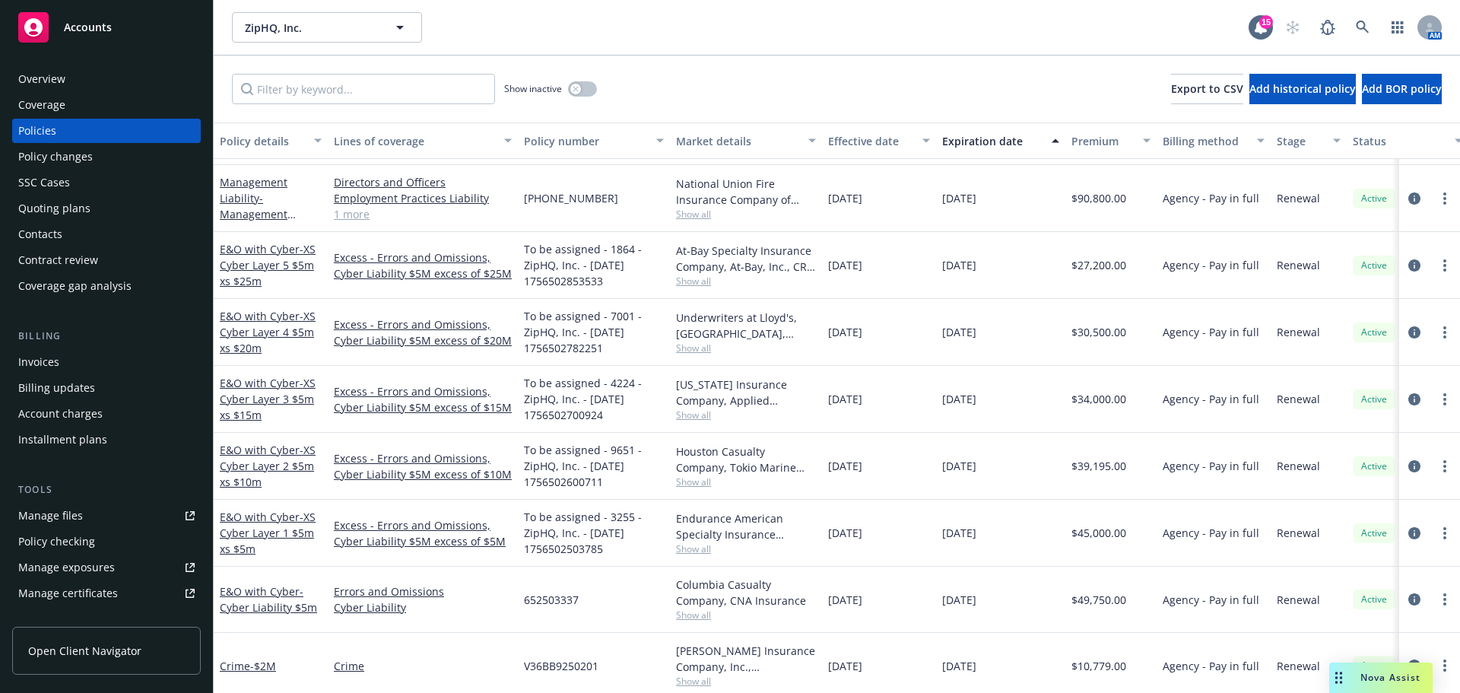
scroll to position [380, 0]
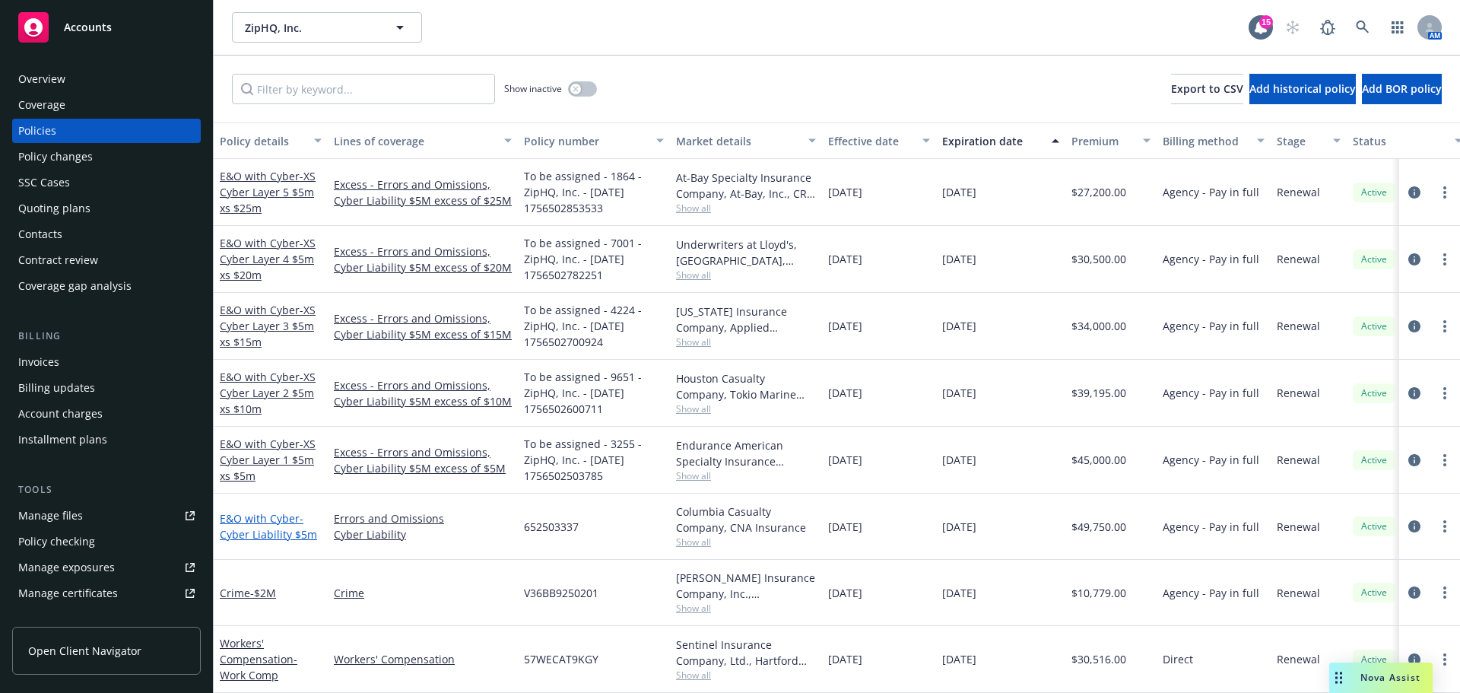
click at [276, 519] on span "- Cyber Liability $5m" at bounding box center [268, 526] width 97 height 30
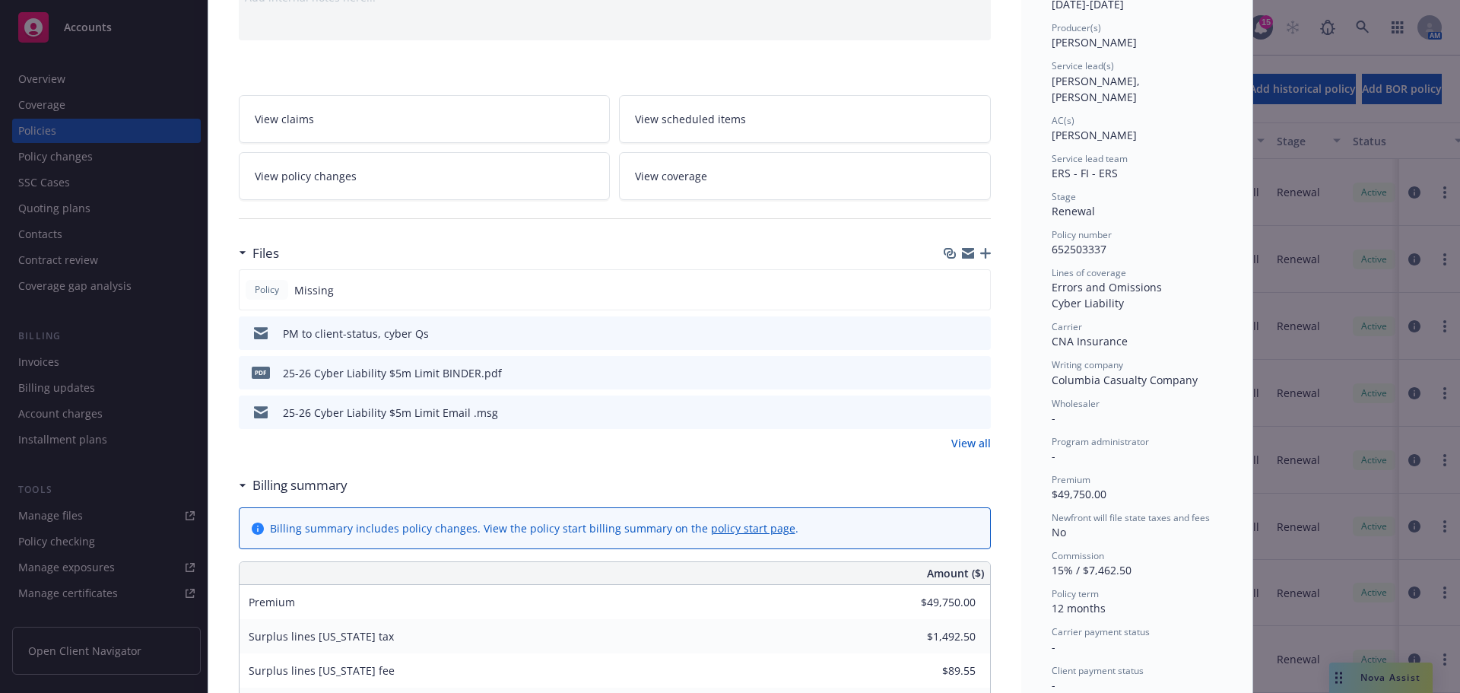
scroll to position [228, 0]
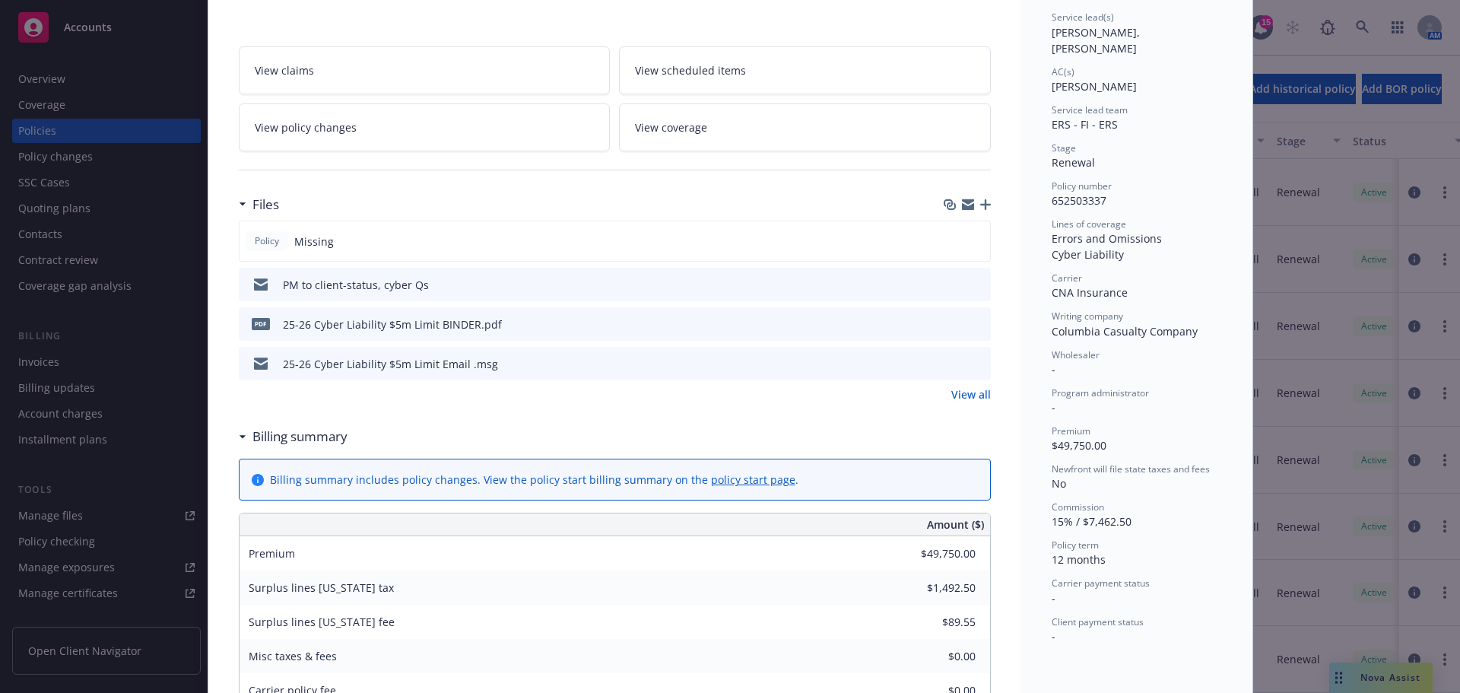
click at [945, 288] on icon "download file" at bounding box center [951, 288] width 12 height 4
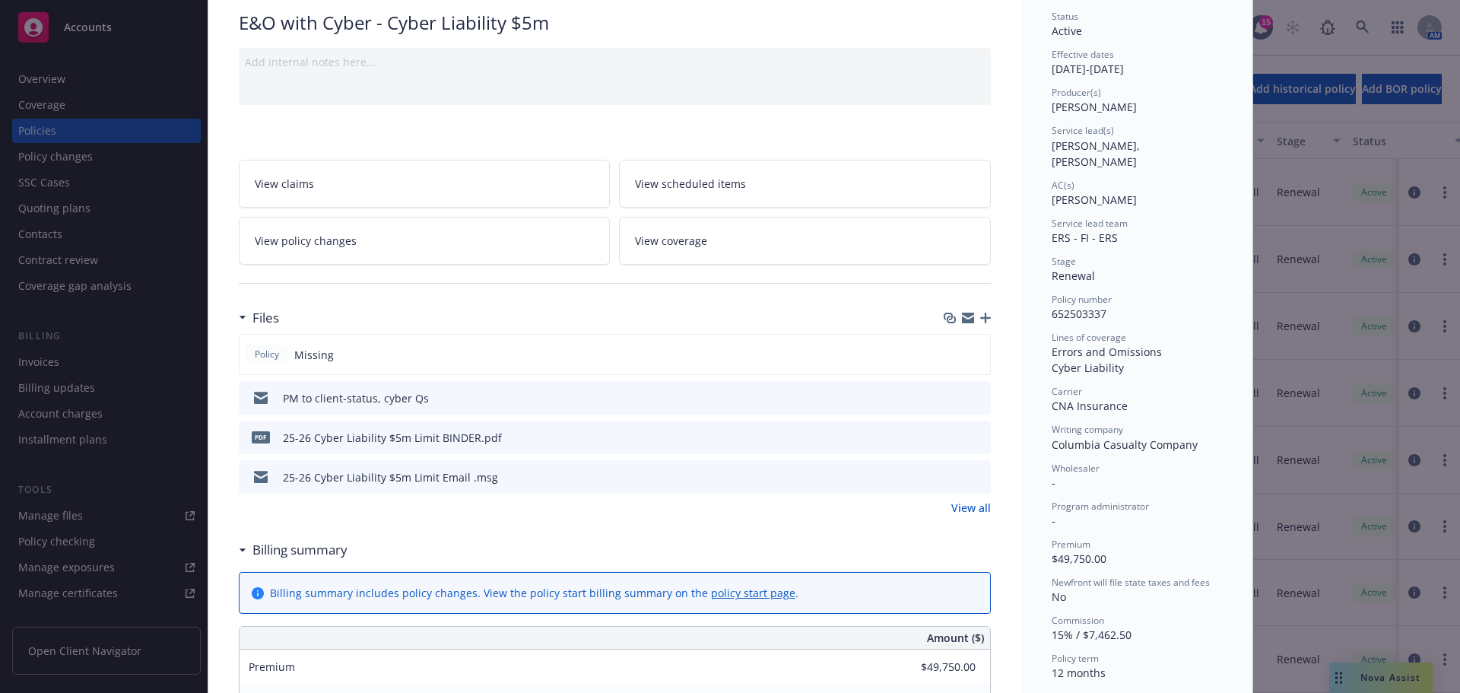
scroll to position [0, 0]
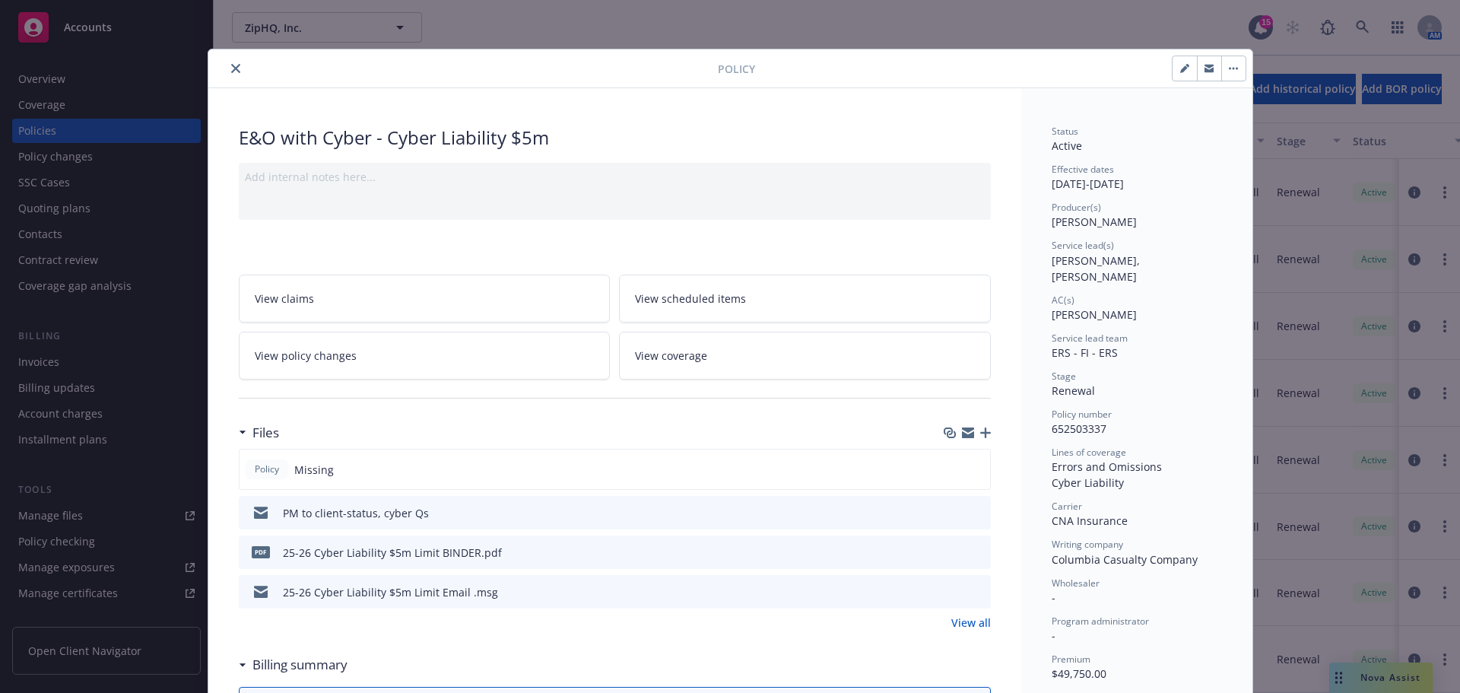
click at [231, 68] on icon "close" at bounding box center [235, 68] width 9 height 9
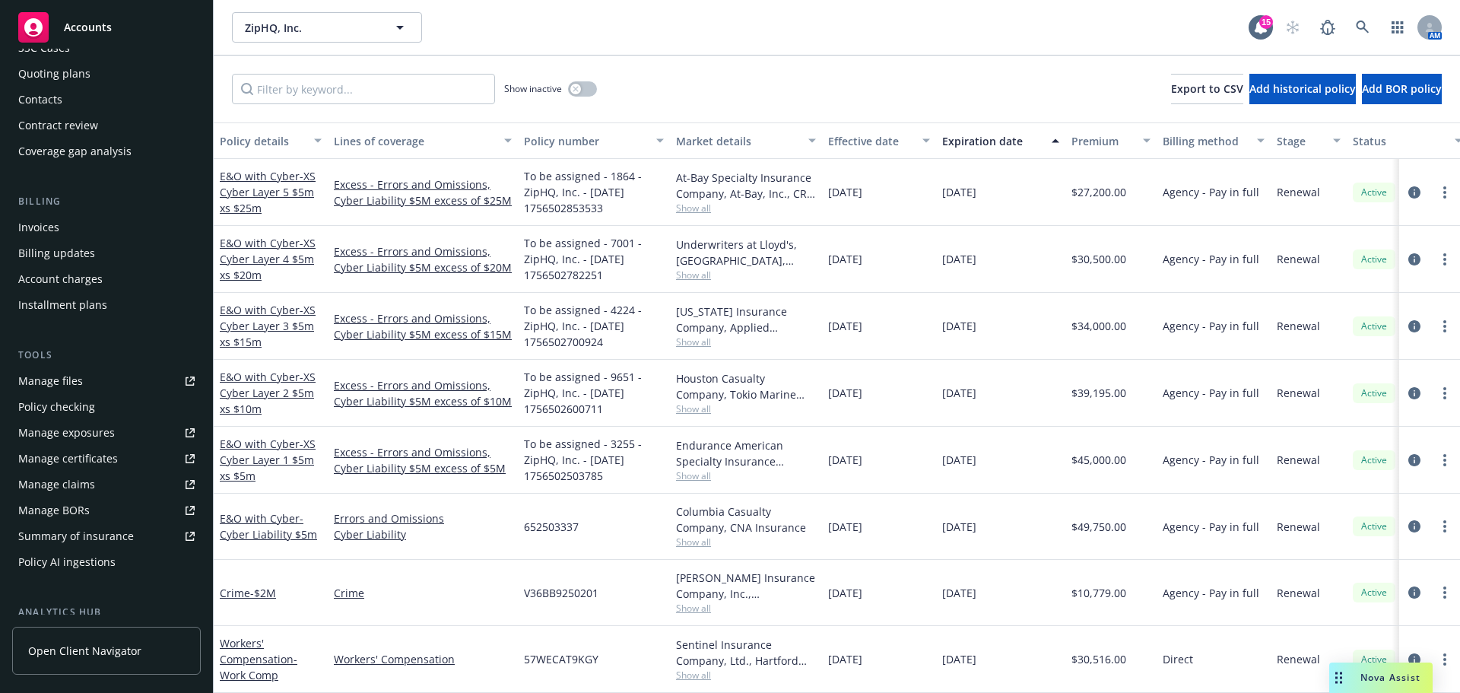
scroll to position [350, 0]
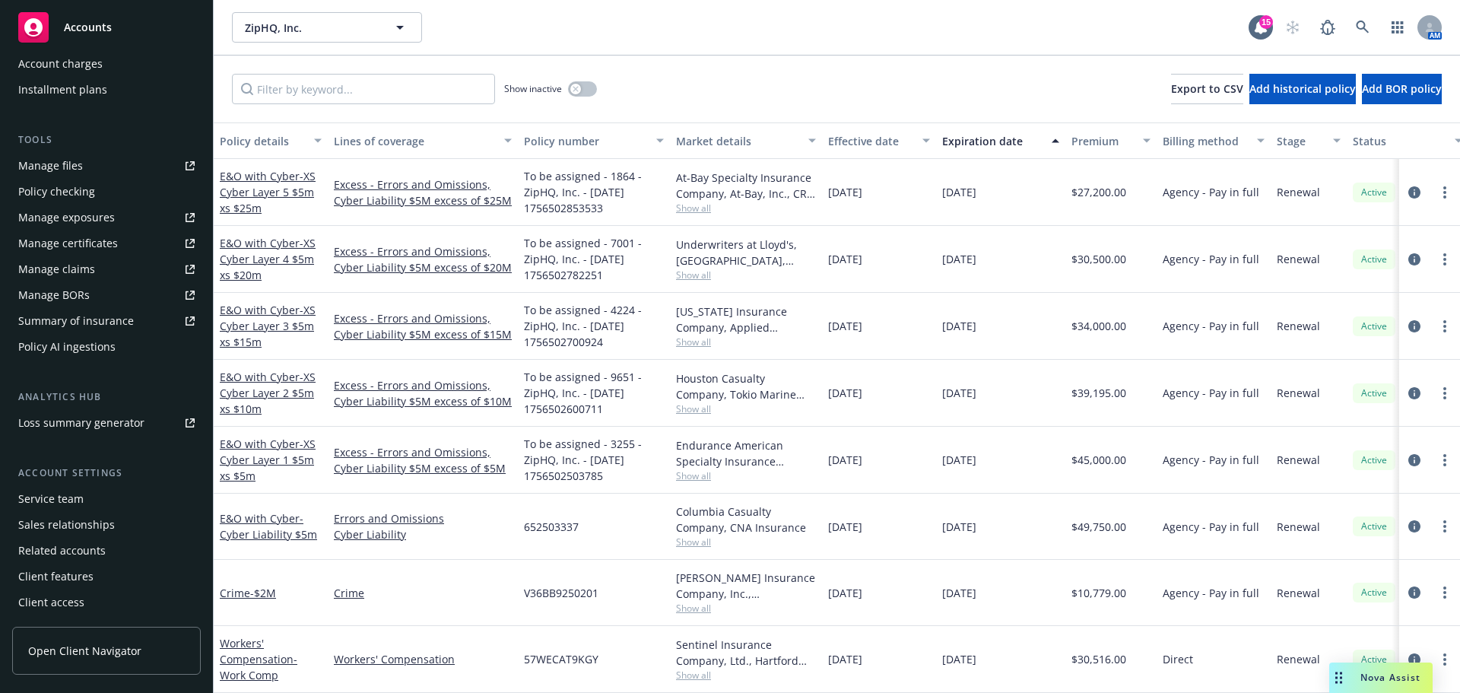
click at [90, 24] on span "Accounts" at bounding box center [88, 27] width 48 height 12
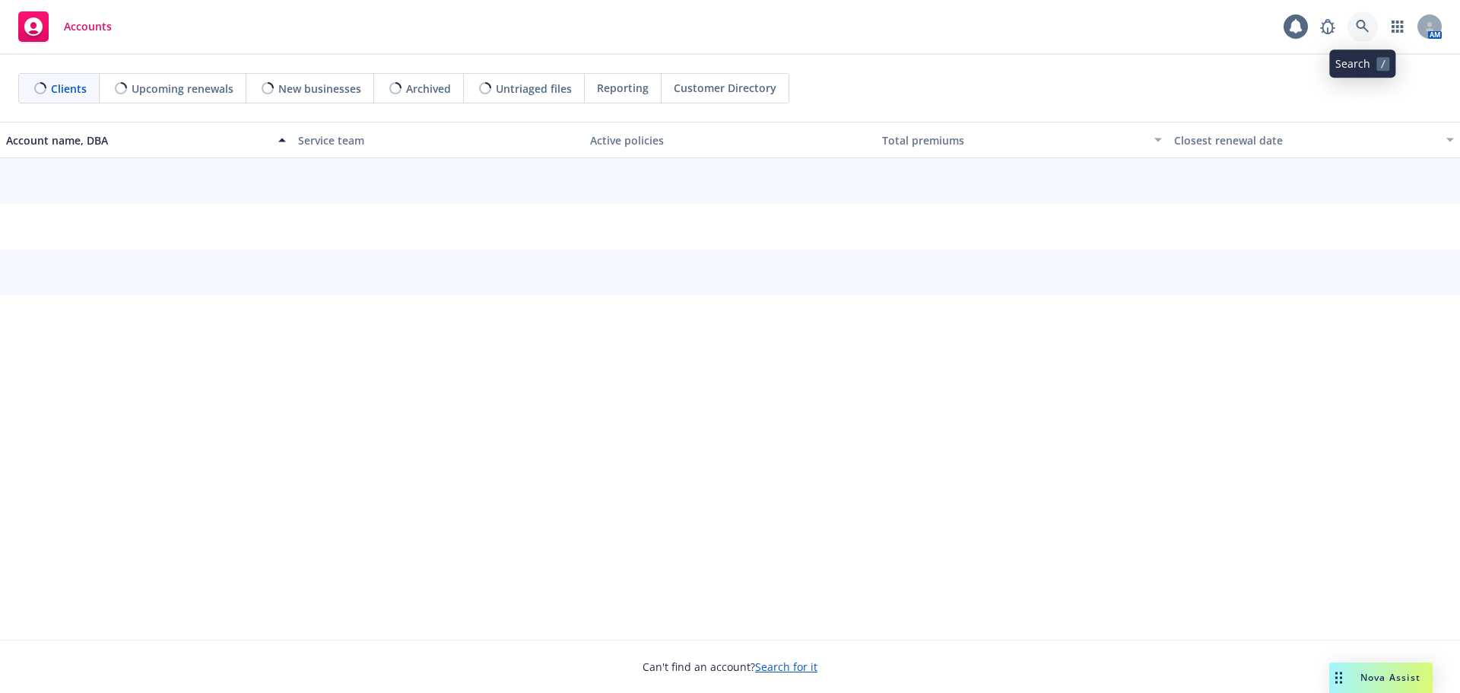
click at [1362, 22] on icon at bounding box center [1363, 27] width 14 height 14
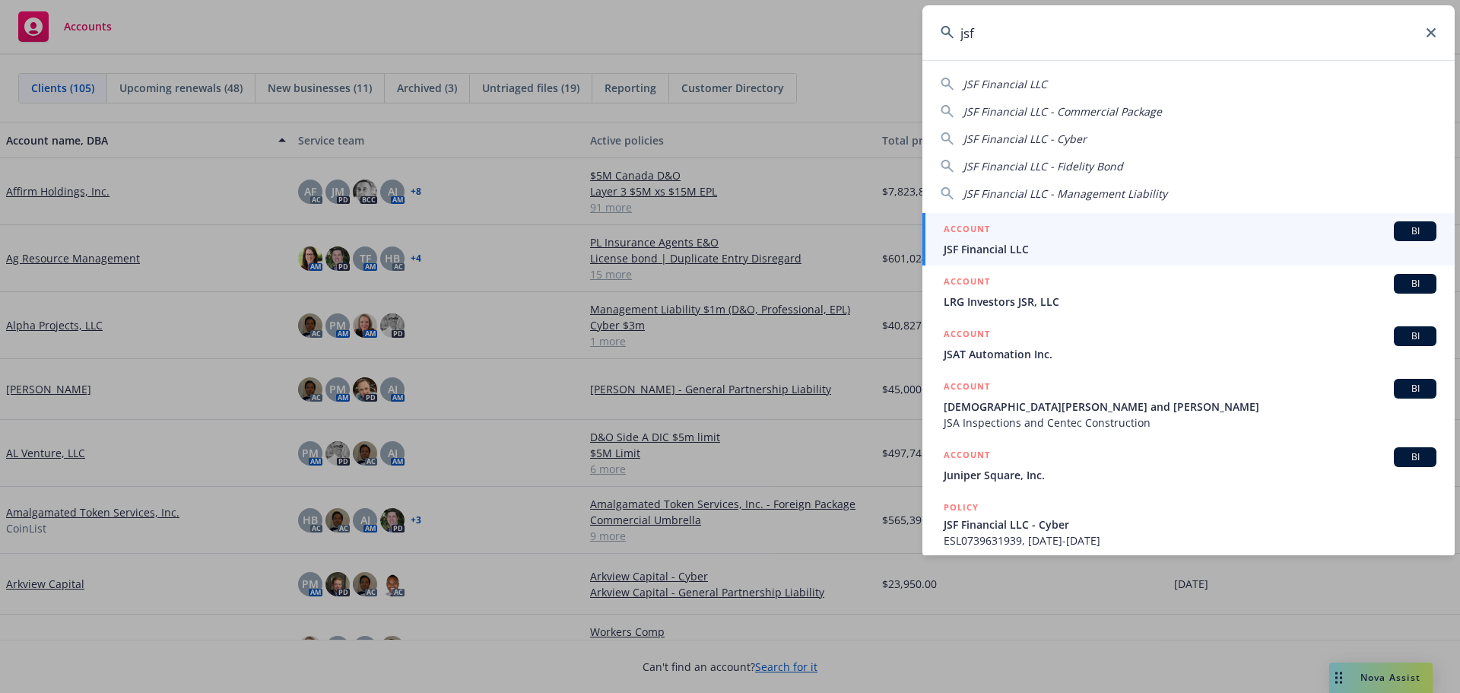
type input "jsf"
click at [1034, 245] on span "JSF Financial LLC" at bounding box center [1190, 249] width 493 height 16
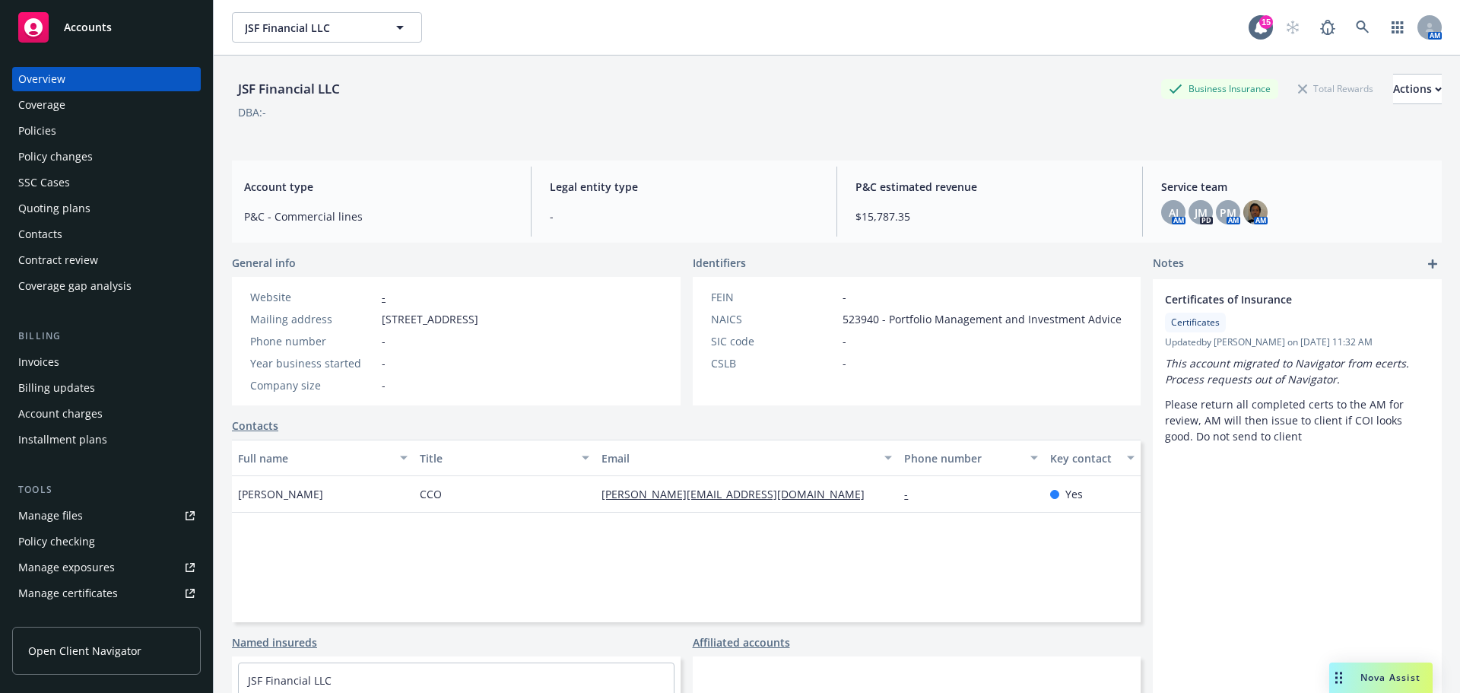
click at [59, 207] on div "Quoting plans" at bounding box center [54, 208] width 72 height 24
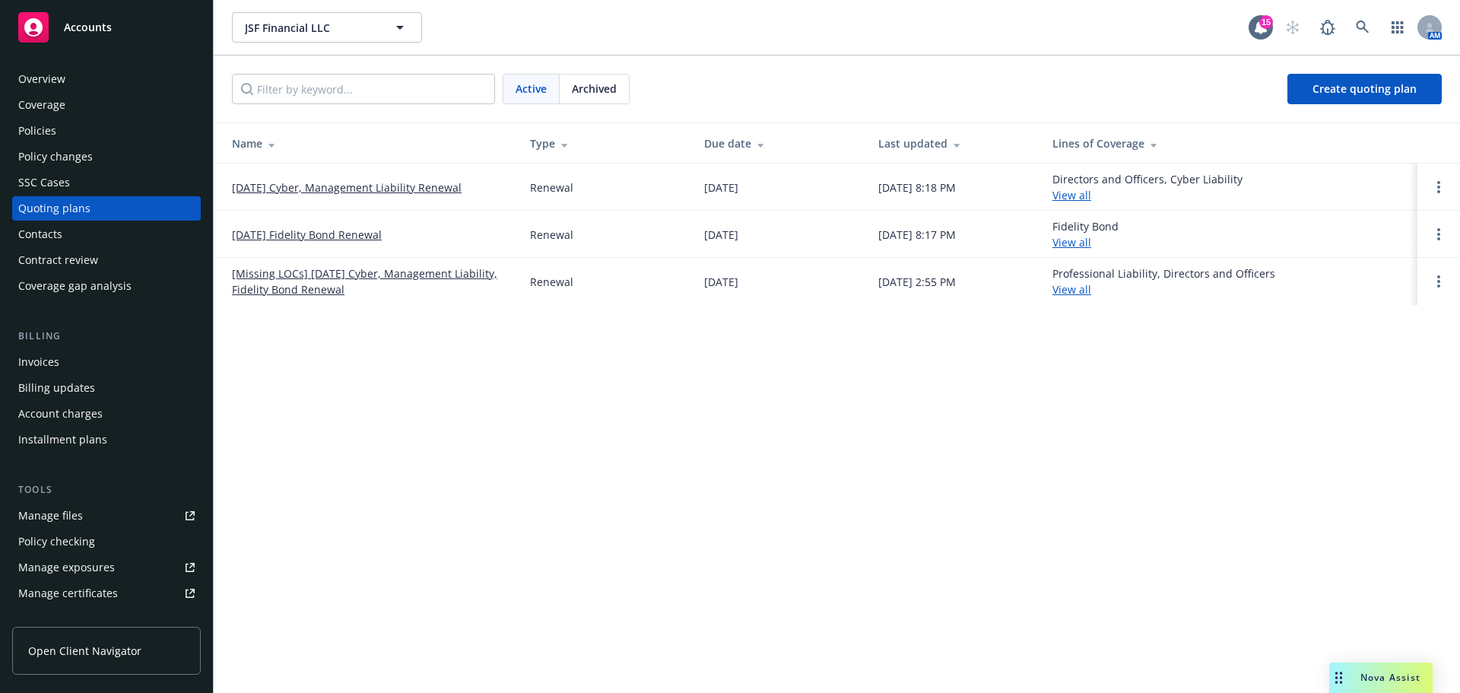
click at [352, 188] on link "10/01/25 Cyber, Management Liability Renewal" at bounding box center [347, 187] width 230 height 16
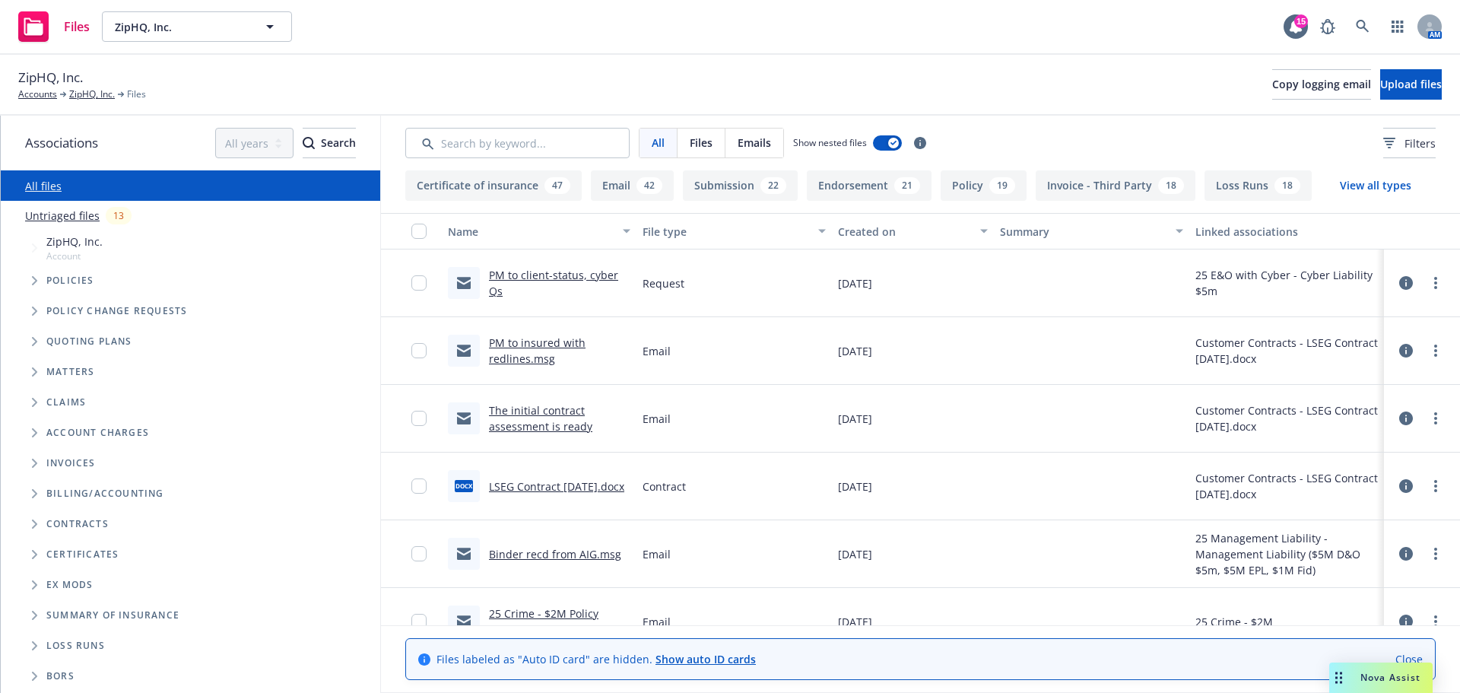
click at [88, 647] on span "Loss Runs" at bounding box center [75, 645] width 59 height 9
click at [61, 646] on span "Loss Runs" at bounding box center [75, 645] width 59 height 9
click at [36, 648] on icon "Folder Tree Example" at bounding box center [35, 645] width 6 height 9
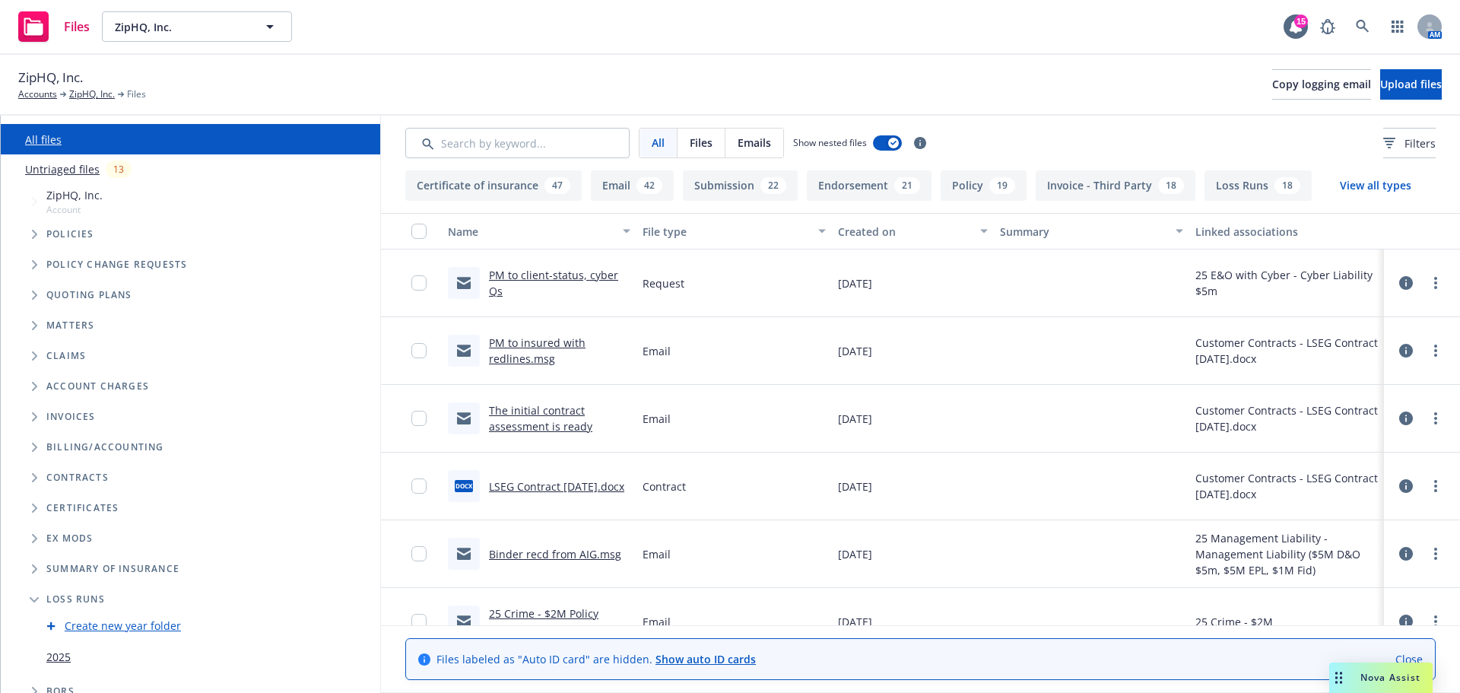
scroll to position [60, 0]
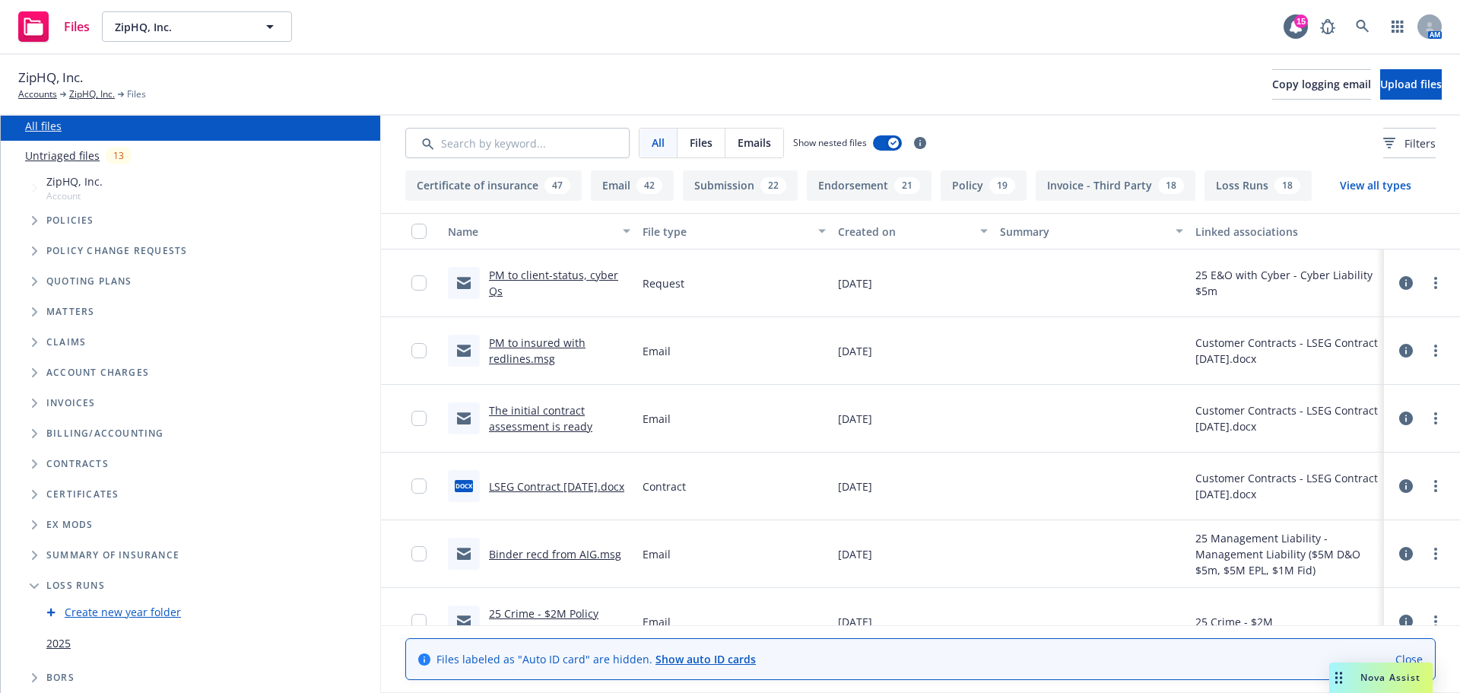
click at [59, 646] on link "2025" at bounding box center [58, 643] width 24 height 16
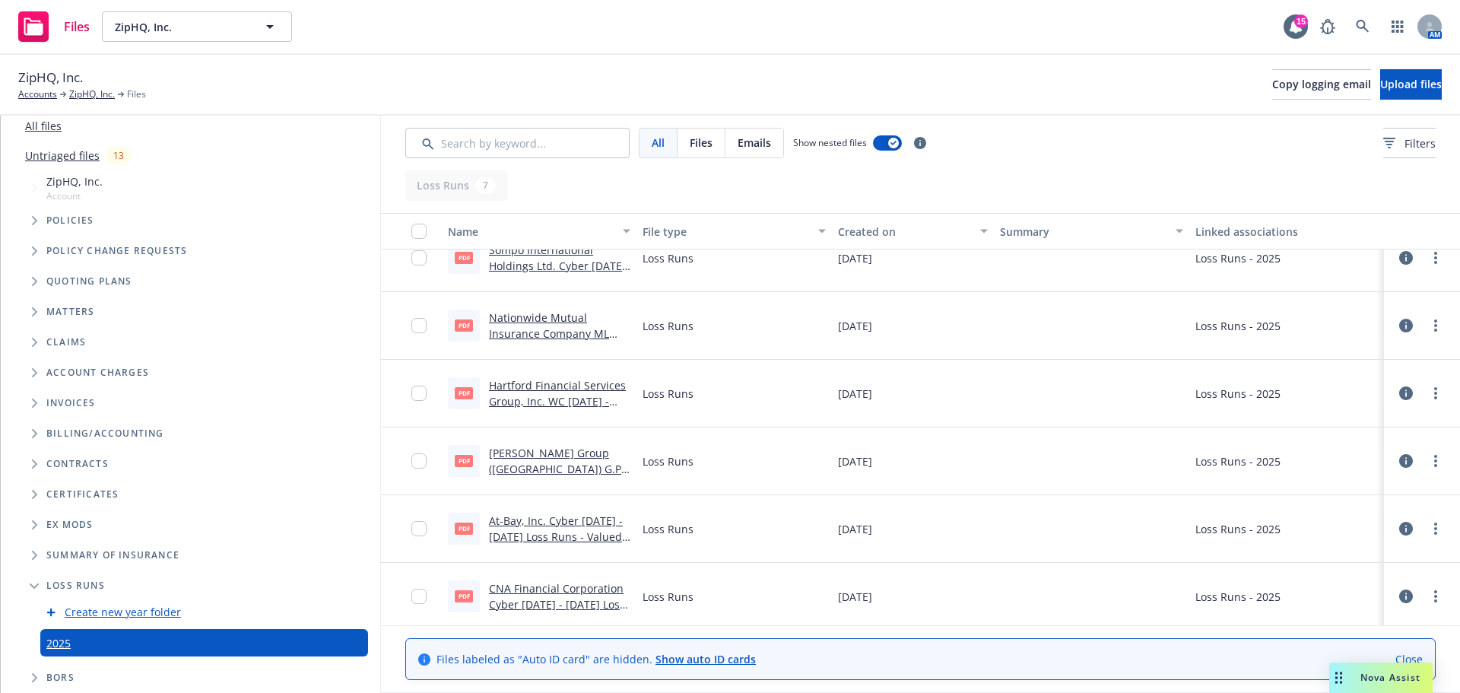
scroll to position [98, 0]
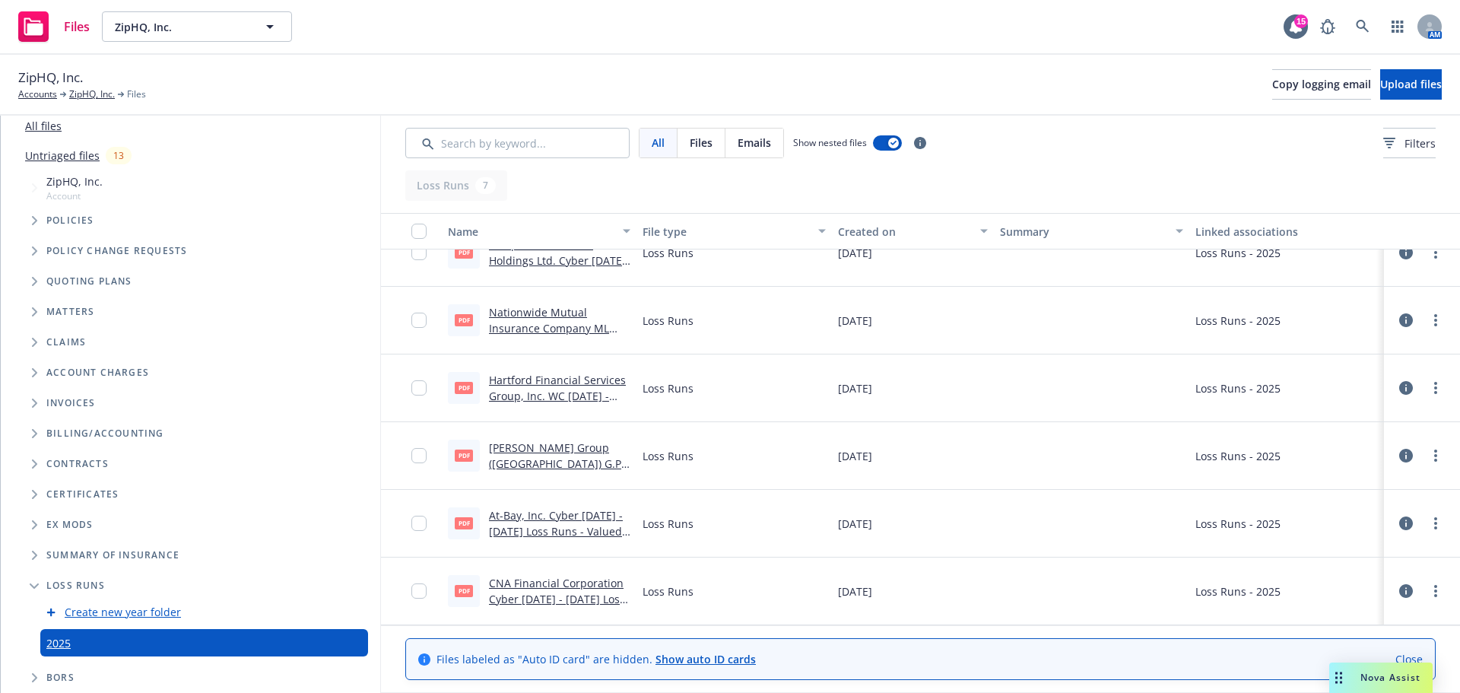
click at [556, 584] on link "CNA Financial Corporation Cyber 2023 - 2025 Loss Runs - Valued 2025-05-28.pdf" at bounding box center [557, 599] width 136 height 46
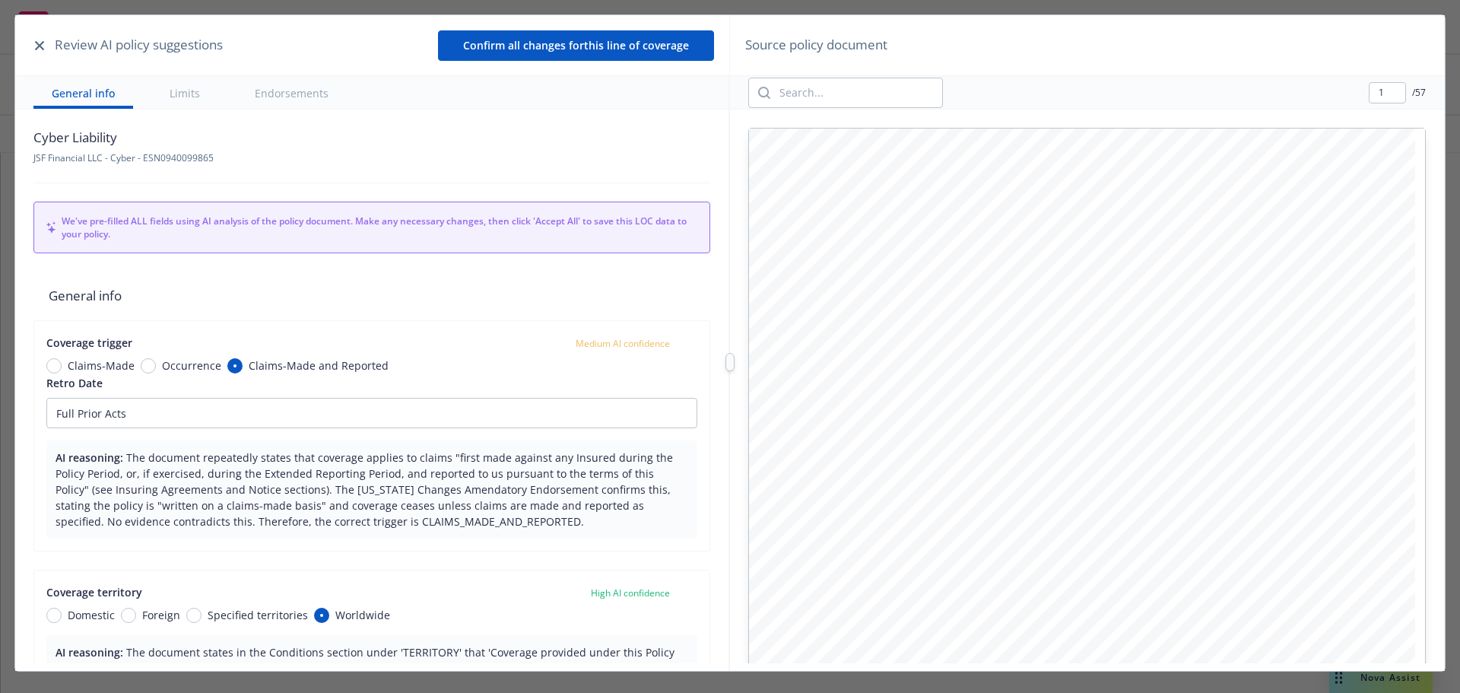
click at [36, 43] on icon "button" at bounding box center [39, 45] width 9 height 9
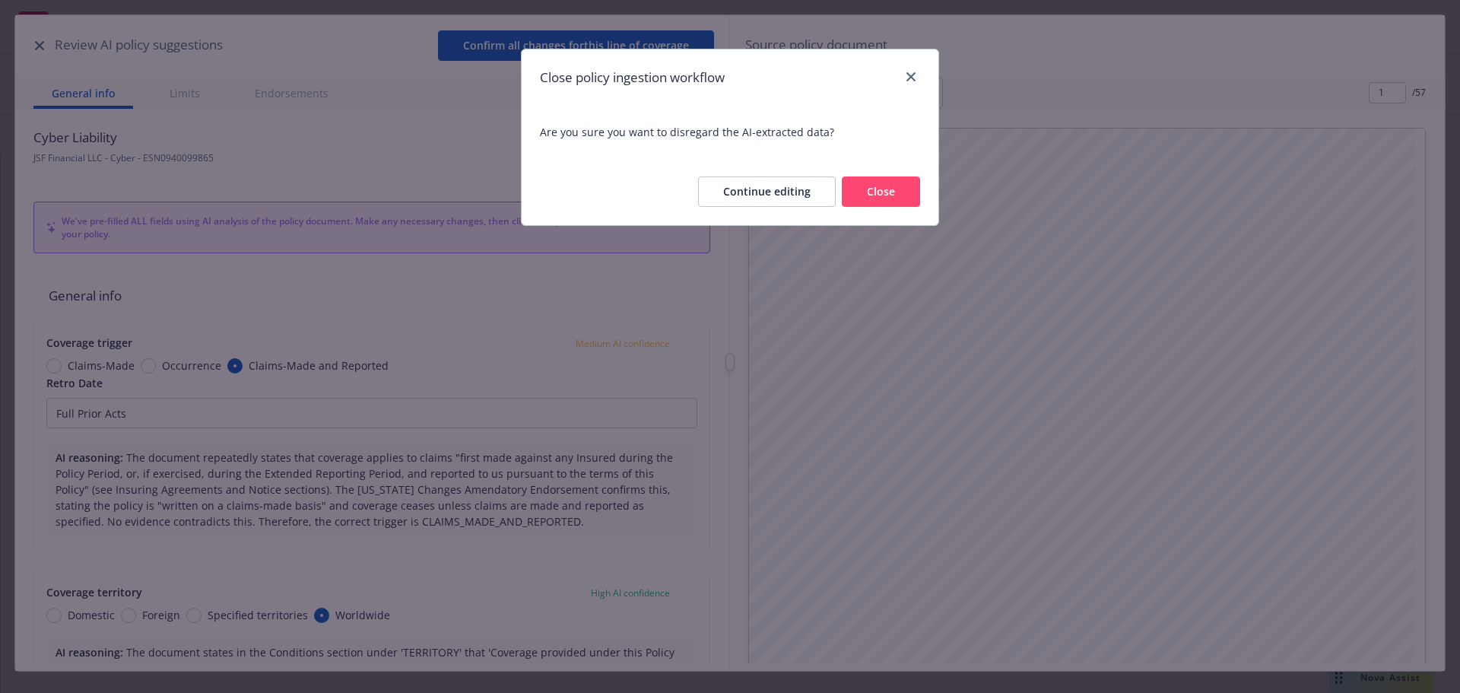
type textarea "x"
click at [887, 198] on button "Close" at bounding box center [881, 191] width 78 height 30
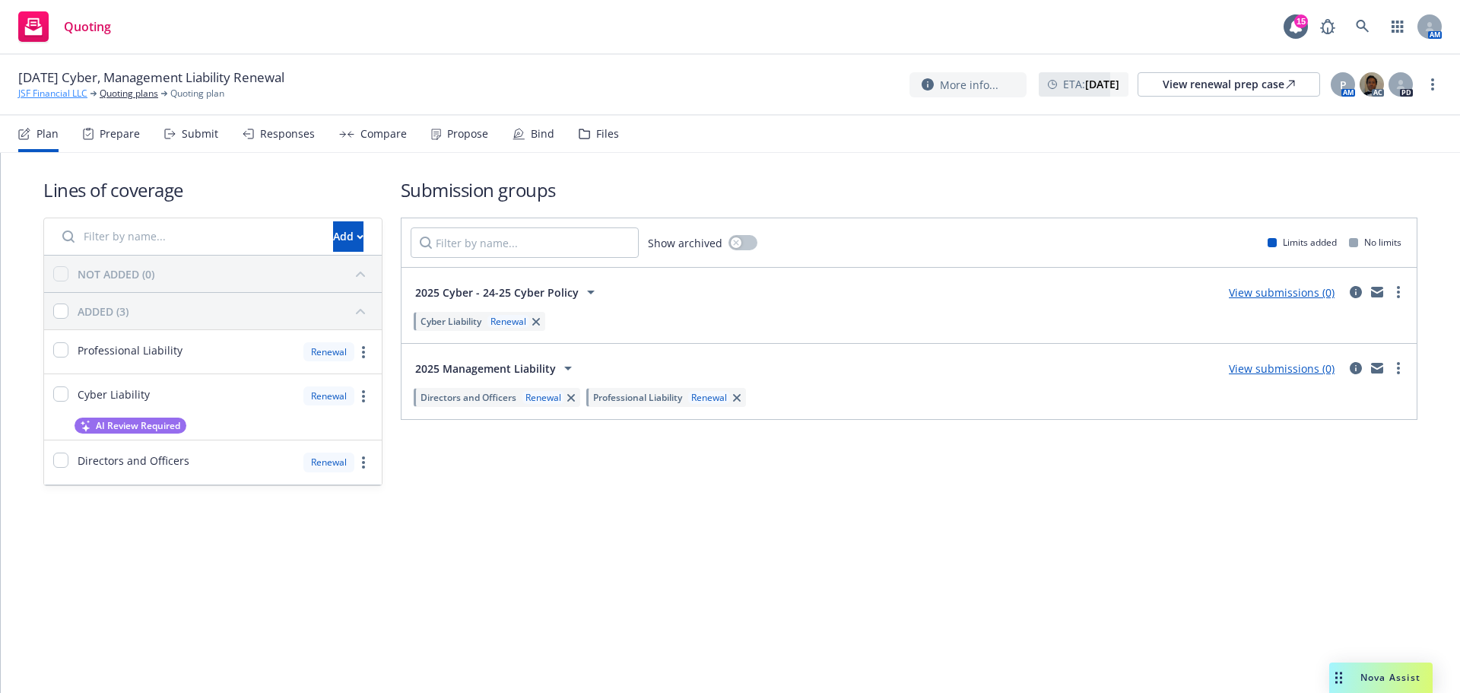
click at [56, 93] on link "JSF Financial LLC" at bounding box center [52, 94] width 69 height 14
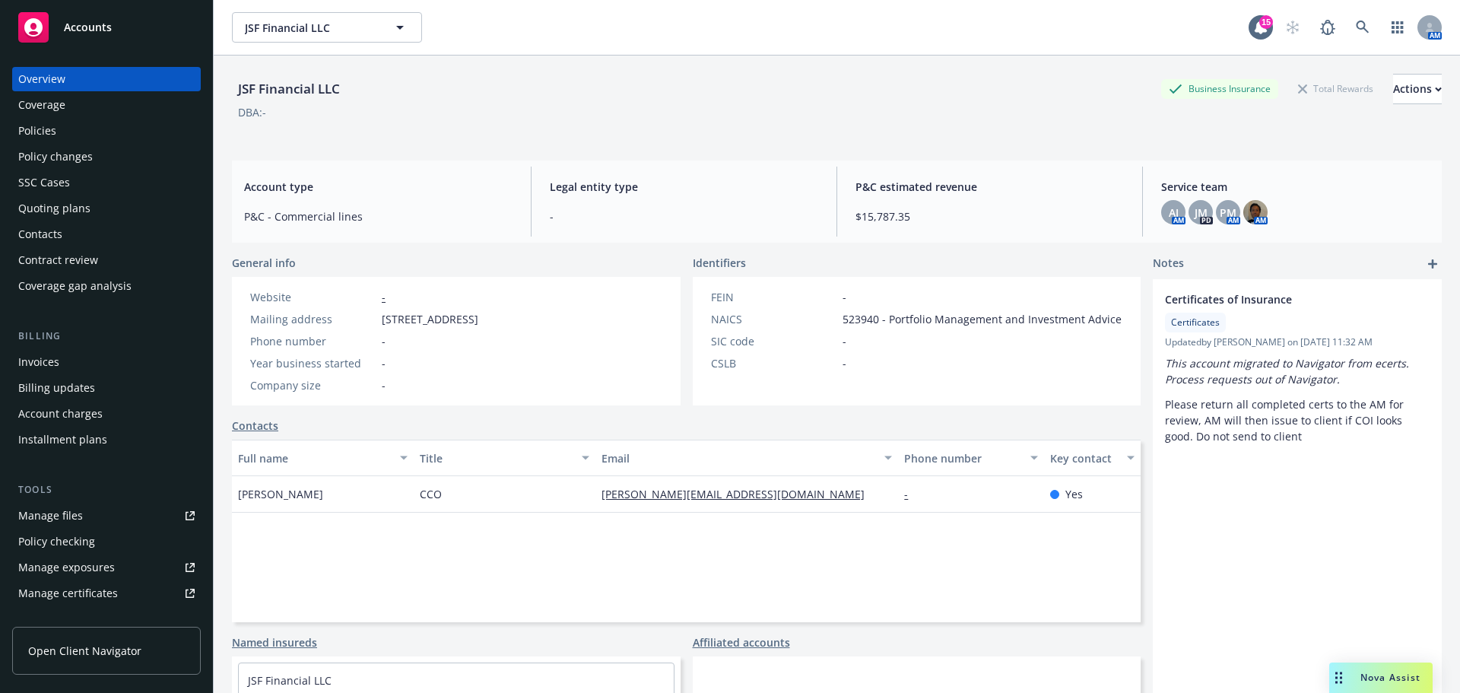
click at [42, 131] on div "Policies" at bounding box center [37, 131] width 38 height 24
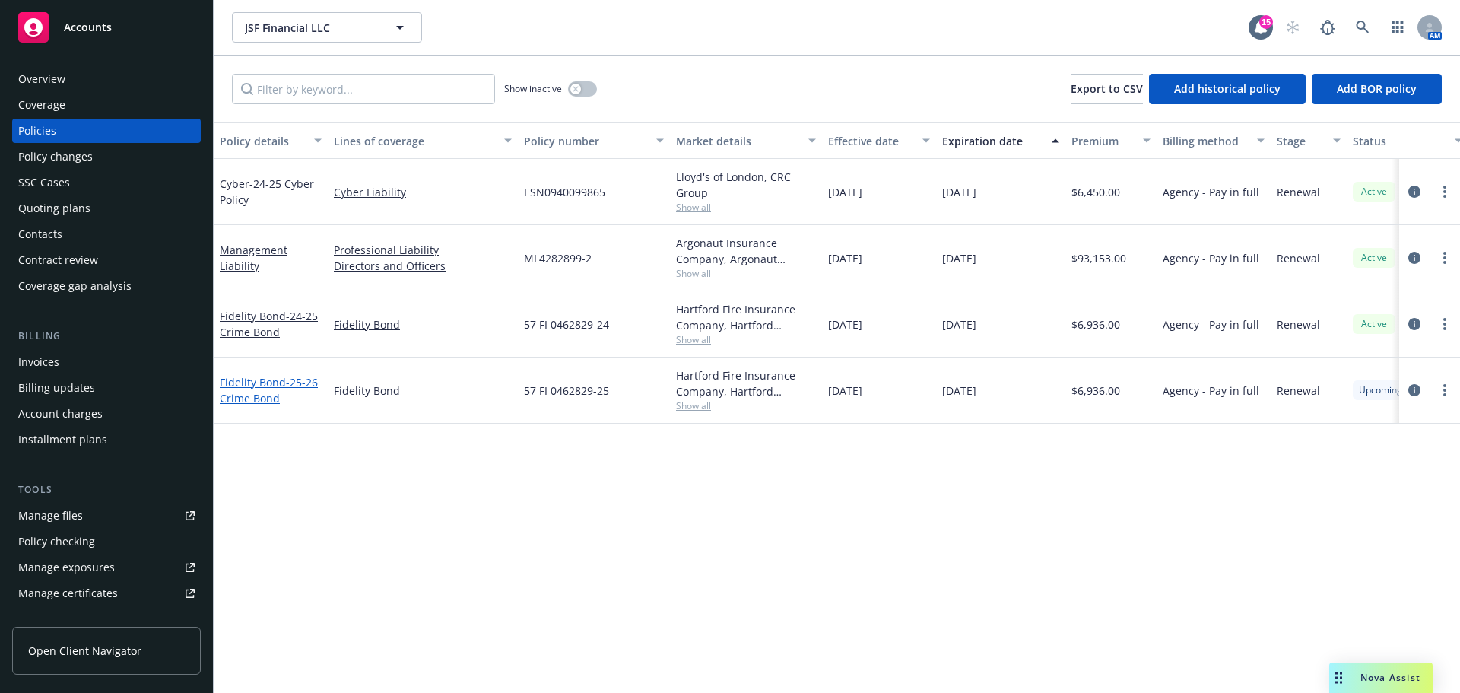
click at [256, 398] on span "- 25-26 Crime Bond" at bounding box center [269, 390] width 98 height 30
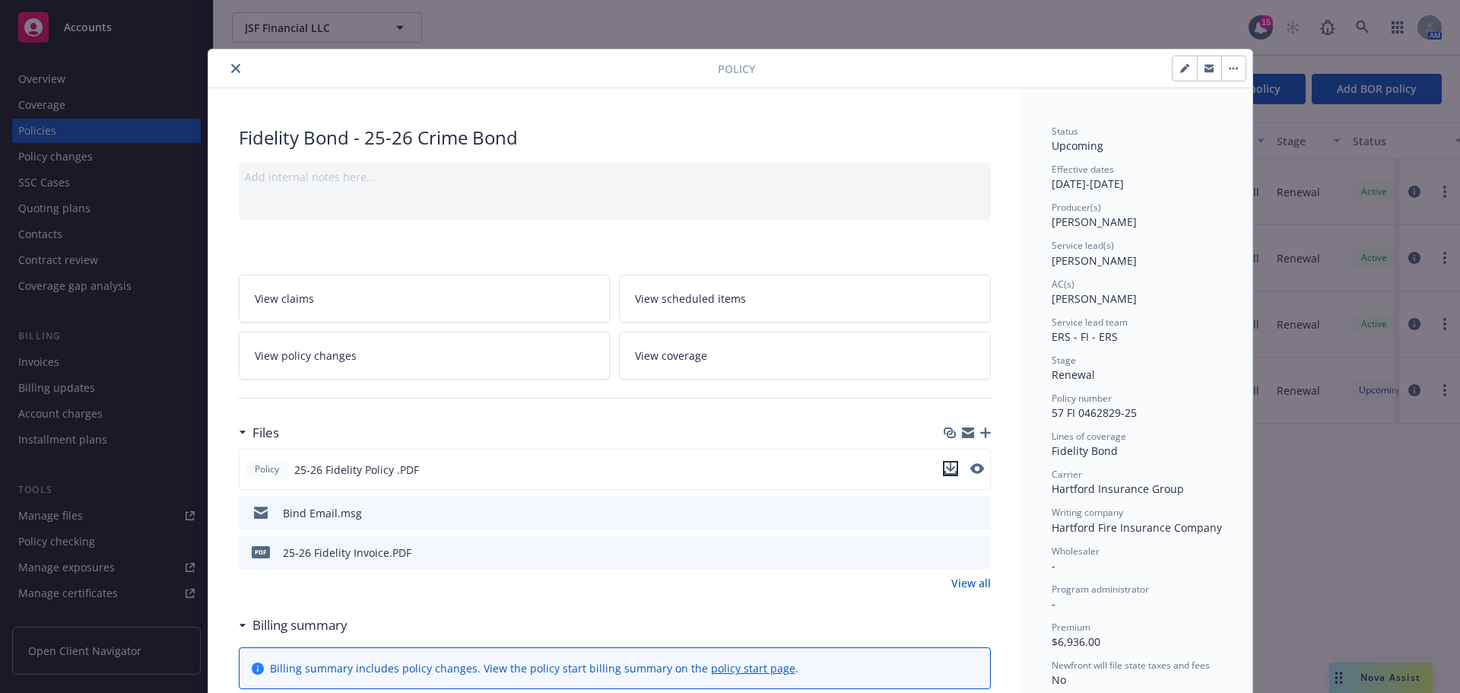
click at [945, 470] on icon "download file" at bounding box center [951, 468] width 12 height 12
click at [231, 67] on icon "close" at bounding box center [235, 68] width 9 height 9
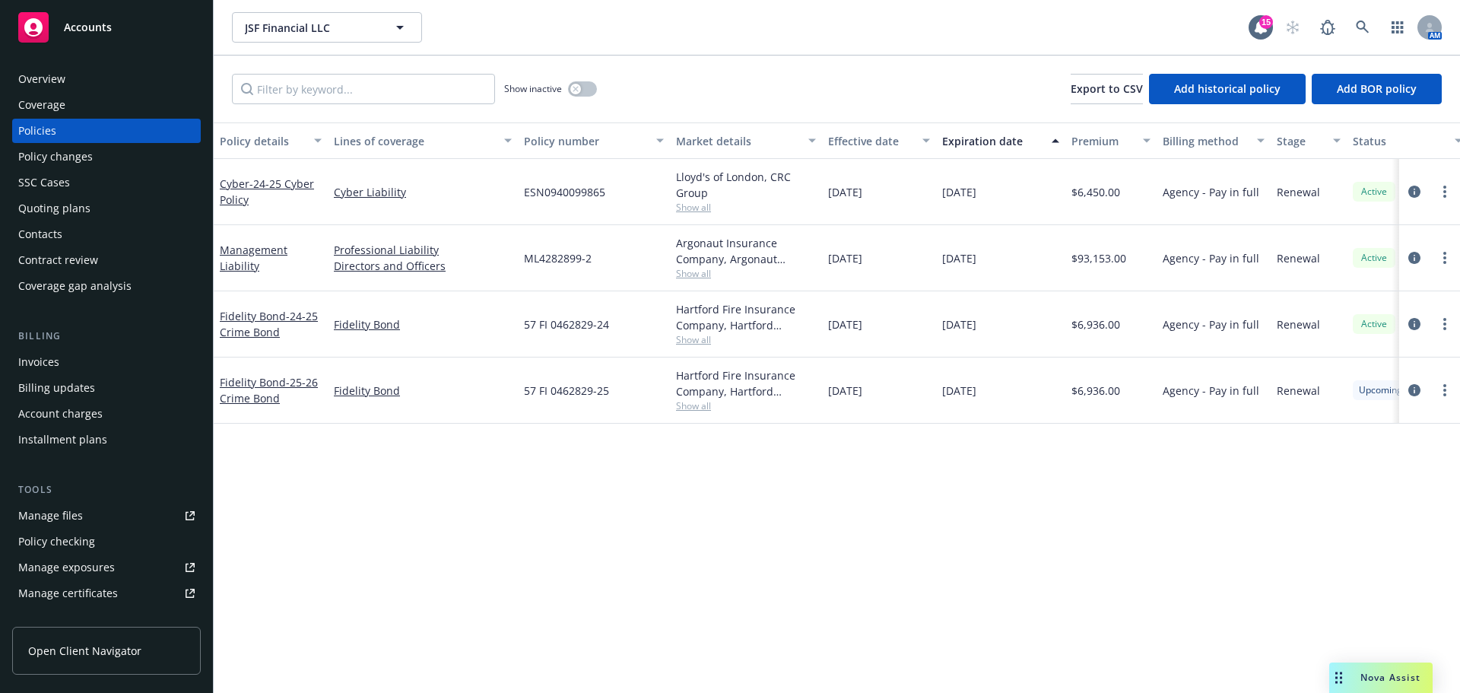
click at [697, 205] on span "Show all" at bounding box center [746, 207] width 140 height 13
click at [493, 545] on div "Policy details Lines of coverage Policy number Market details Effective date Ex…" at bounding box center [837, 407] width 1246 height 570
click at [246, 265] on link "Management Liability" at bounding box center [254, 258] width 68 height 30
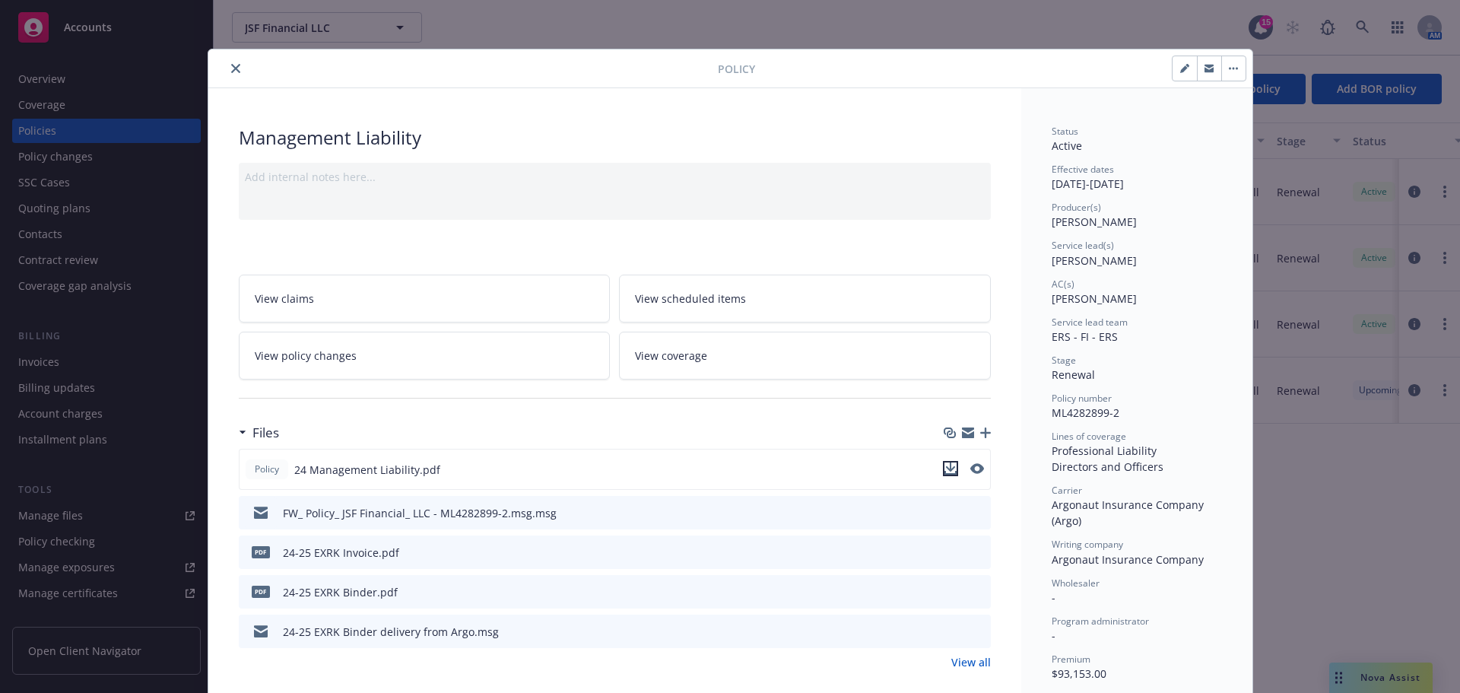
click at [947, 469] on icon "download file" at bounding box center [951, 468] width 12 height 12
click at [231, 72] on icon "close" at bounding box center [235, 68] width 9 height 9
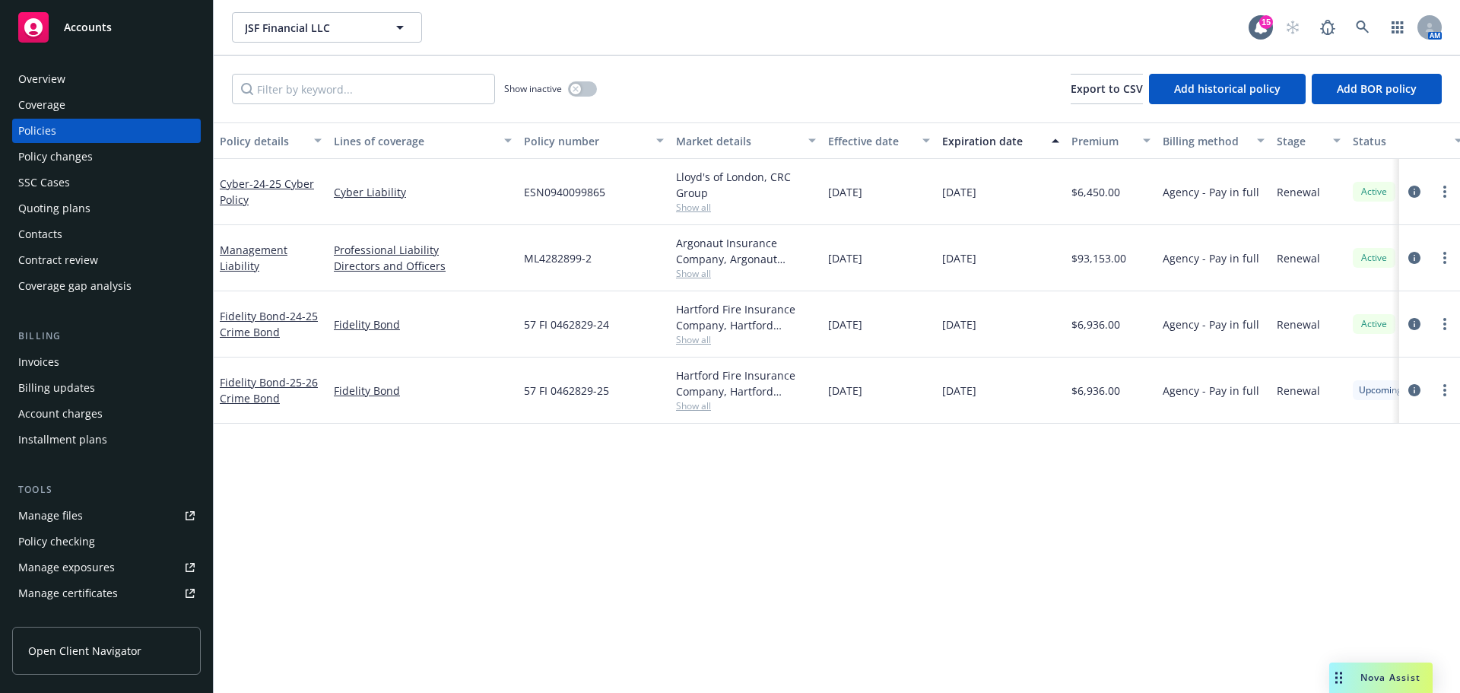
click at [700, 207] on span "Show all" at bounding box center [746, 207] width 140 height 13
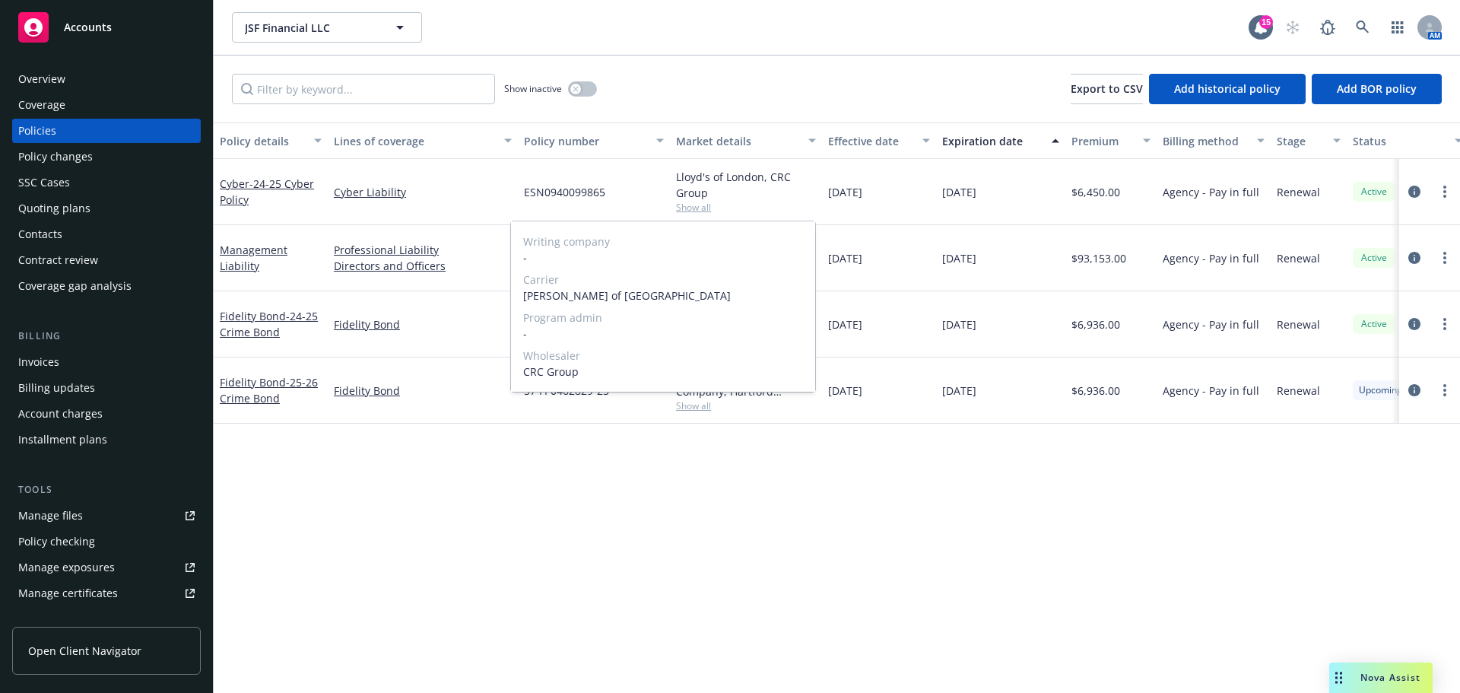
click at [700, 207] on span "Show all" at bounding box center [746, 207] width 140 height 13
